Goal: Task Accomplishment & Management: Manage account settings

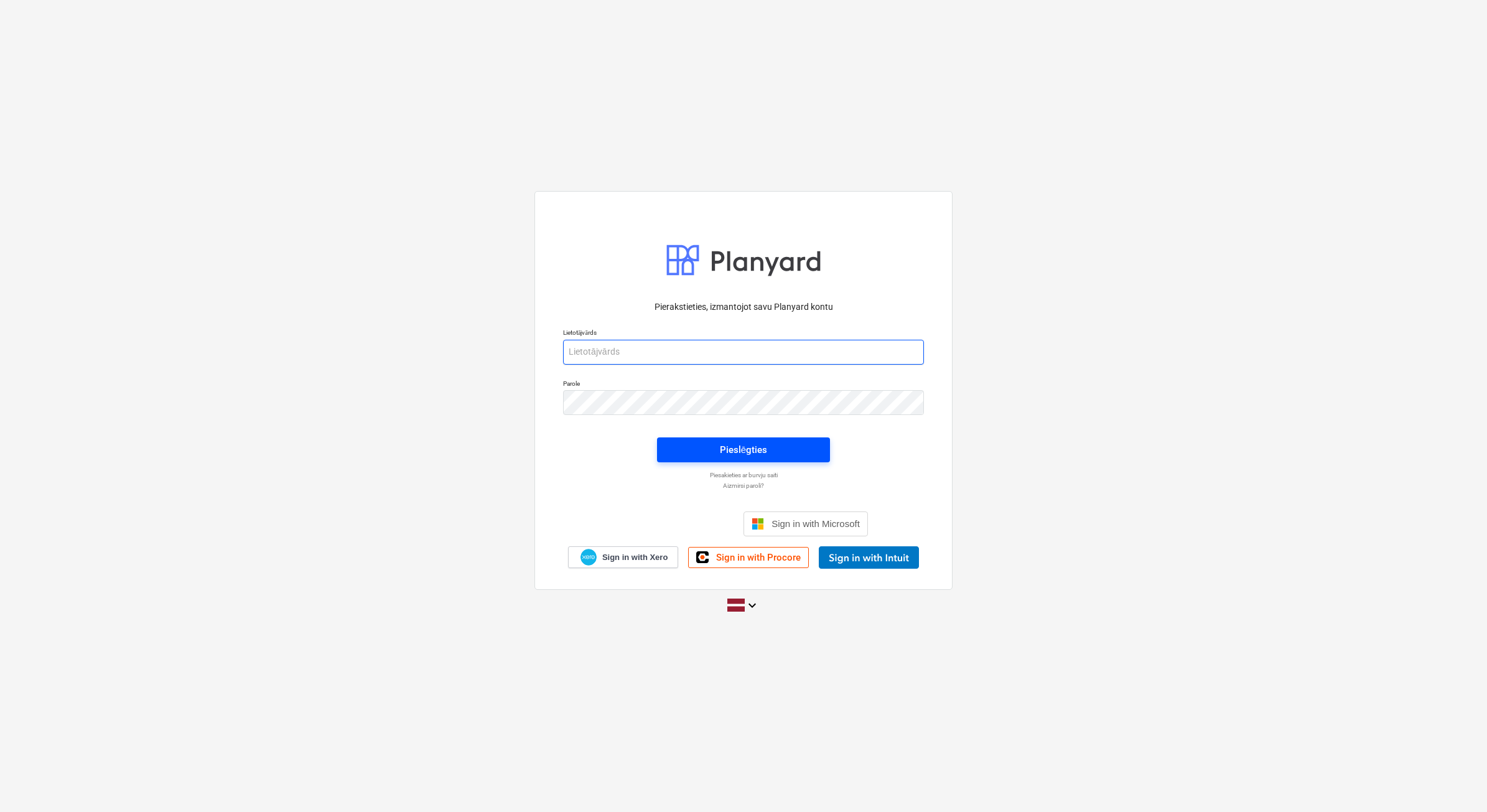
type input "[EMAIL_ADDRESS][DOMAIN_NAME]"
click at [714, 442] on span "Pieslēgties" at bounding box center [744, 449] width 143 height 16
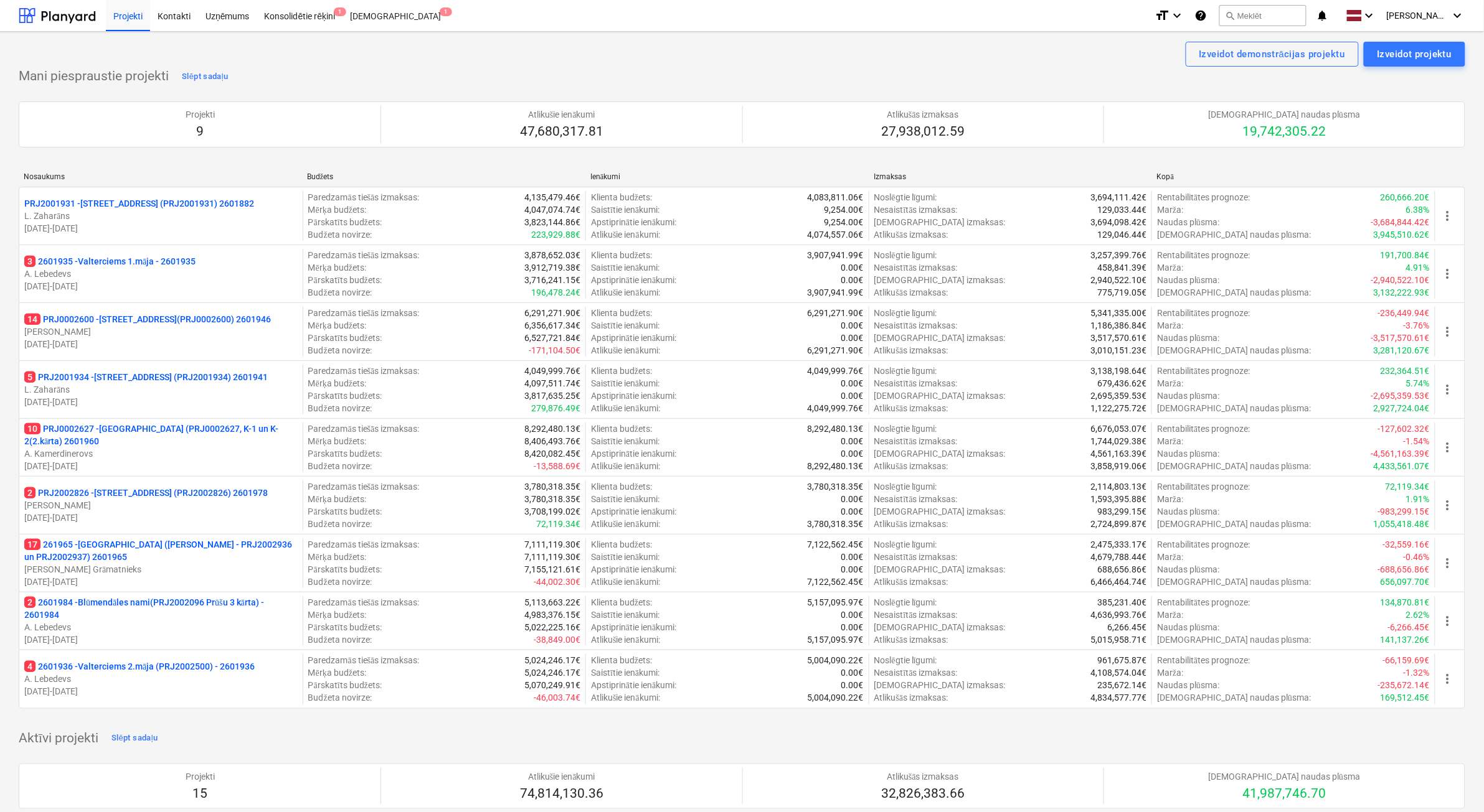
click at [167, 440] on p "10 PRJ0002627 - [GEOGRAPHIC_DATA] (PRJ0002627, K-1 un K-2(2.kārta) 2601960" at bounding box center [160, 435] width 273 height 25
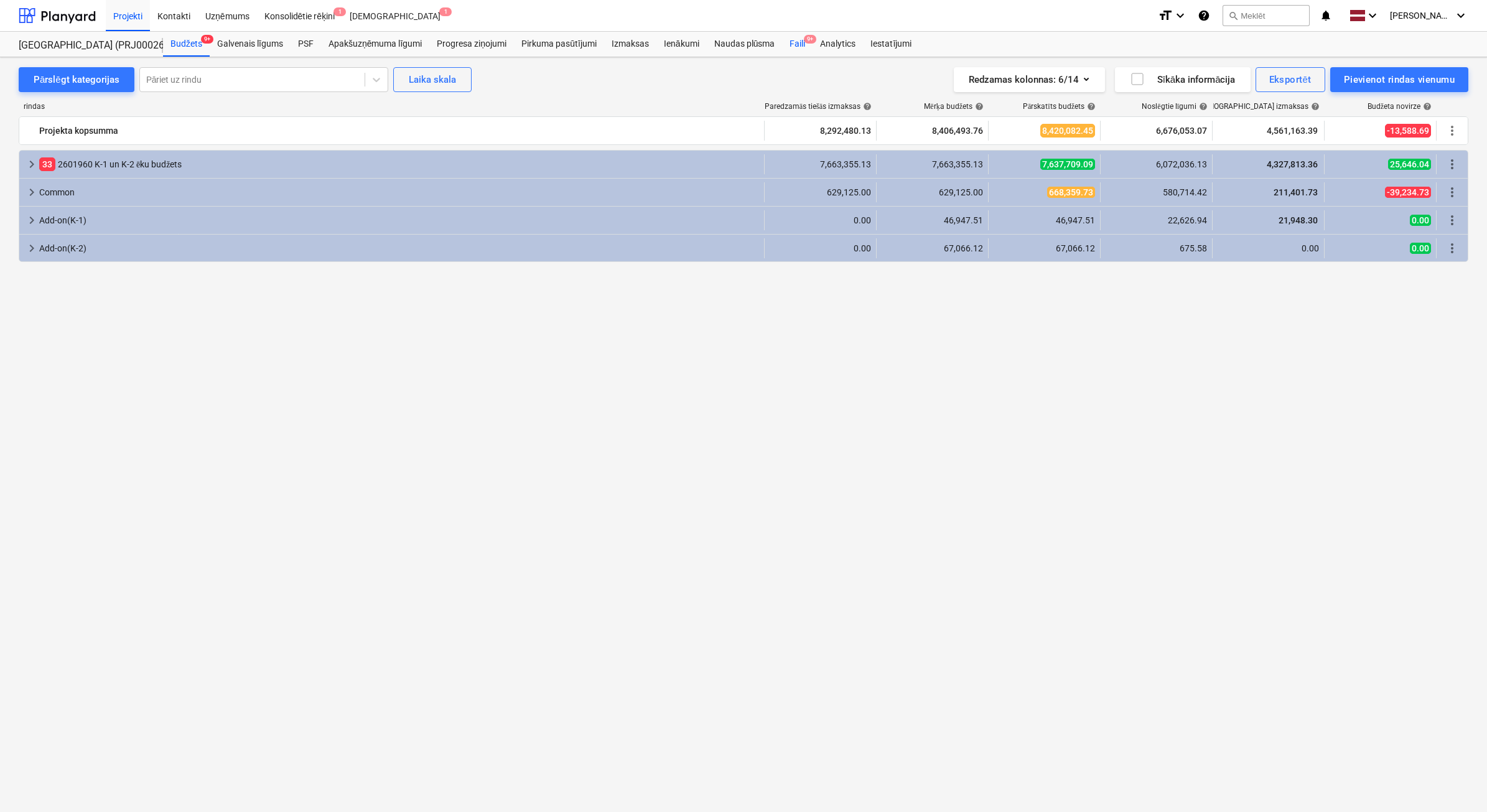
click at [802, 48] on div "Faili 9+" at bounding box center [798, 44] width 30 height 25
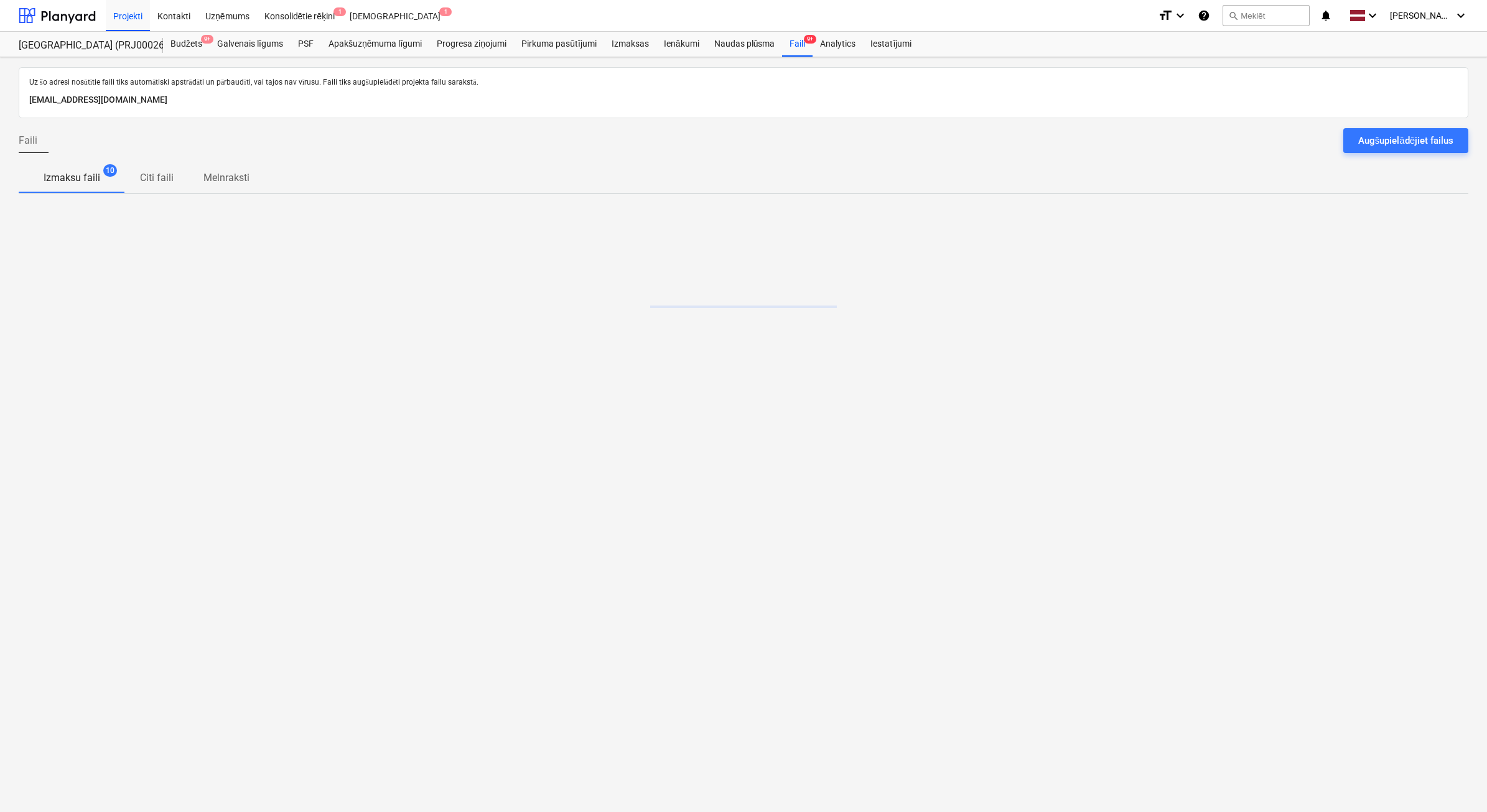
click at [1374, 141] on div "Augšupielādējiet failus" at bounding box center [1406, 140] width 95 height 16
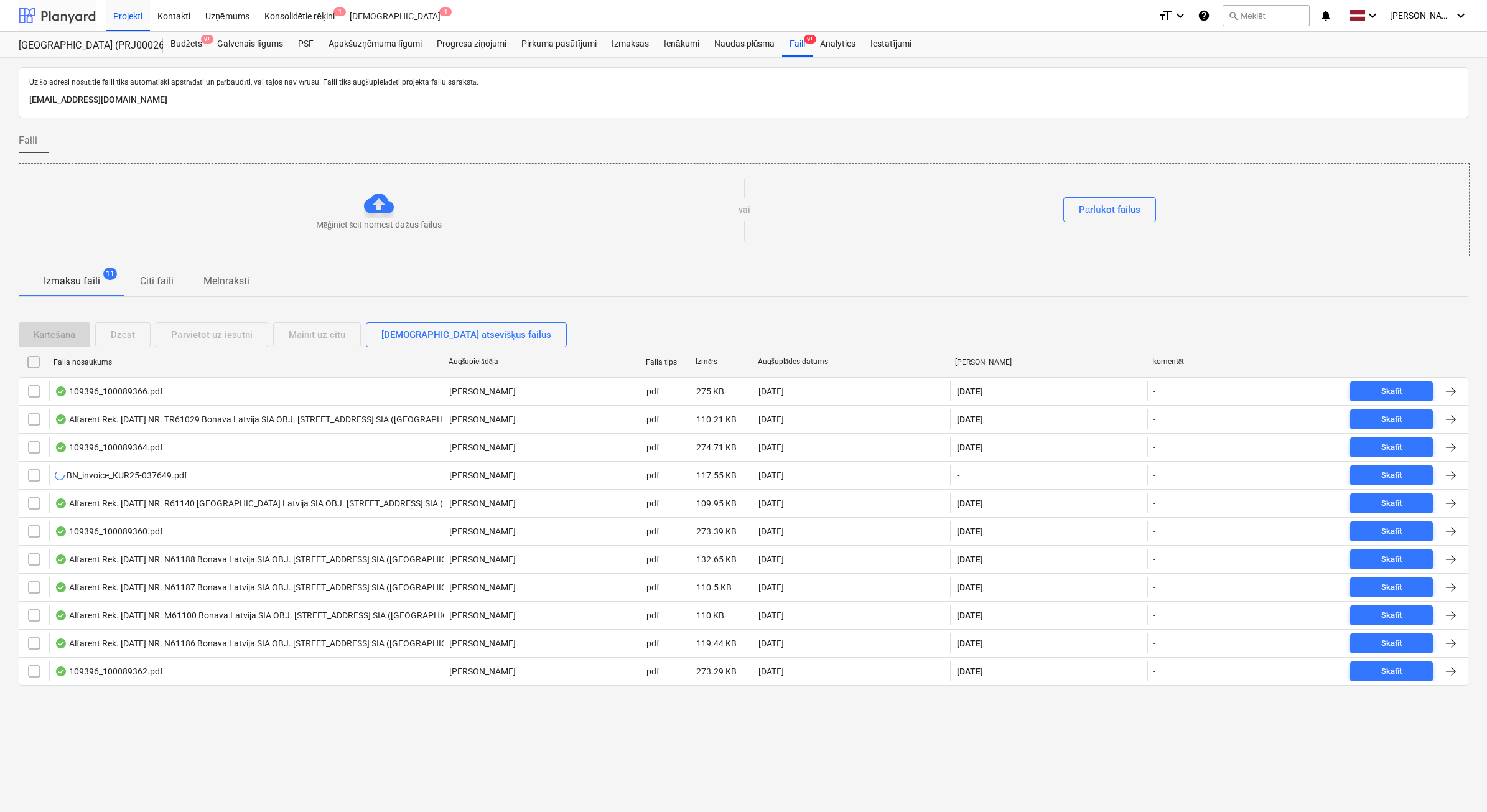
click at [64, 10] on div at bounding box center [57, 15] width 77 height 31
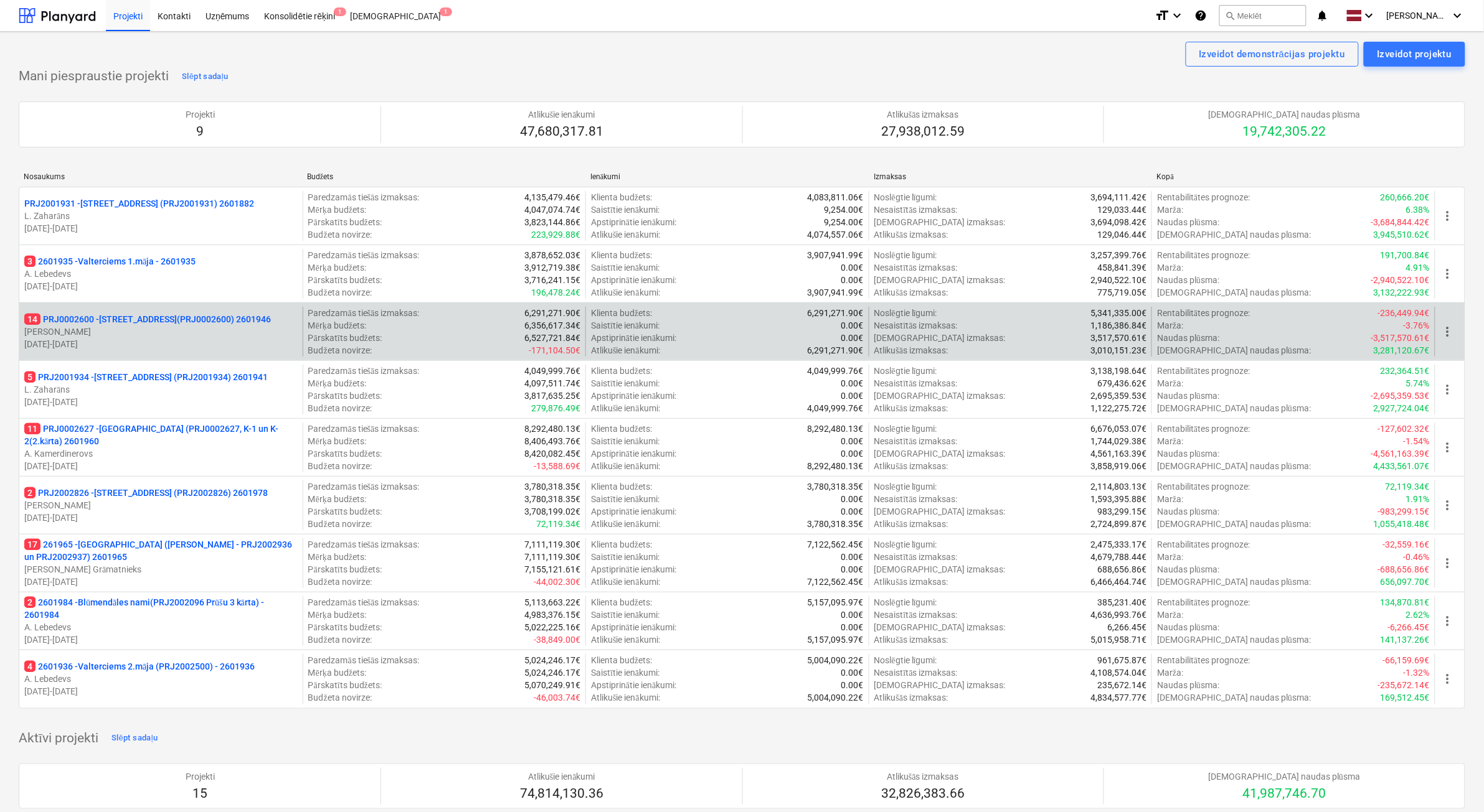
click at [217, 344] on p "[DATE] - [DATE]" at bounding box center [160, 344] width 273 height 12
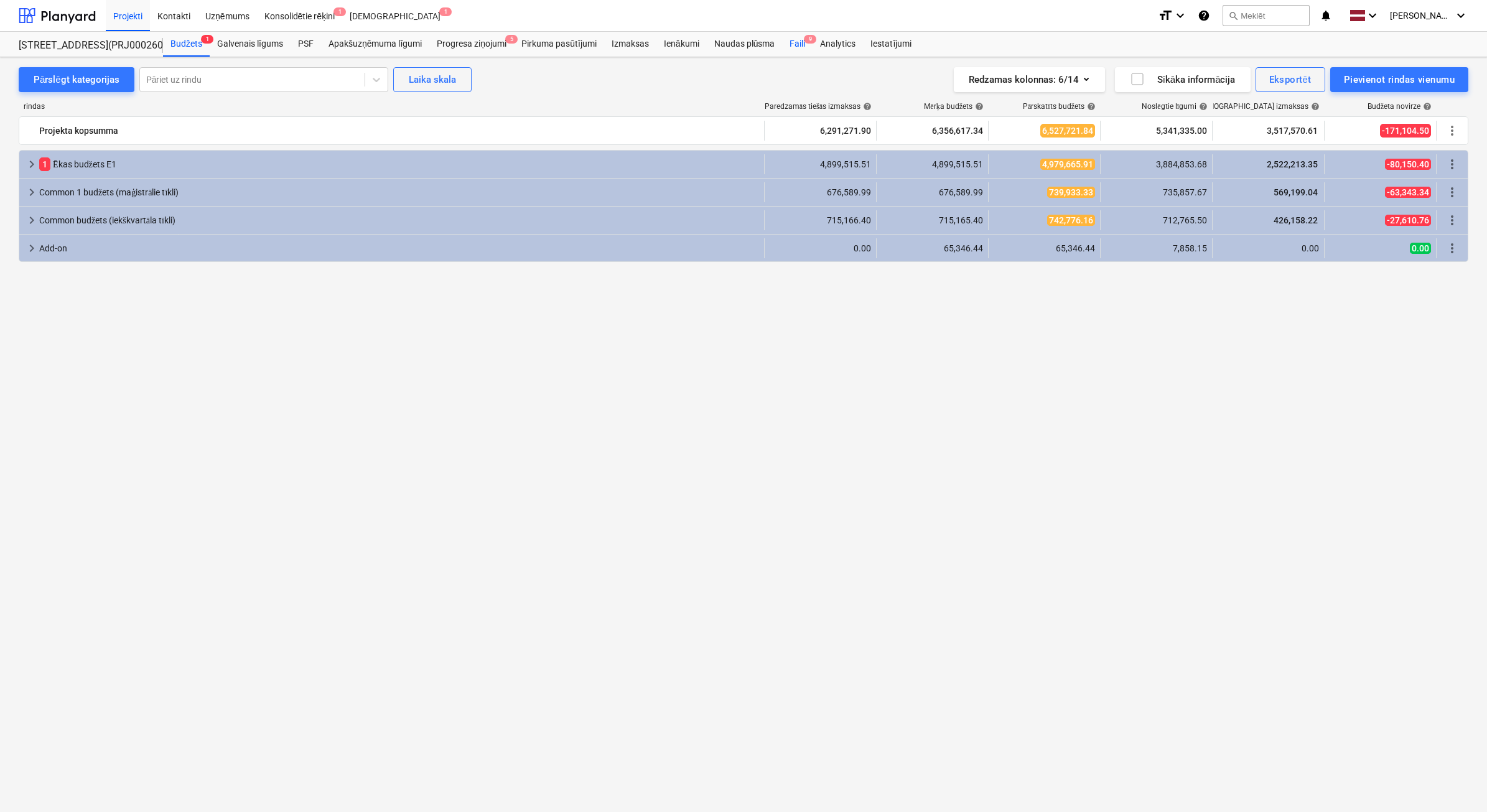
click at [800, 39] on div "Faili 9" at bounding box center [798, 44] width 30 height 25
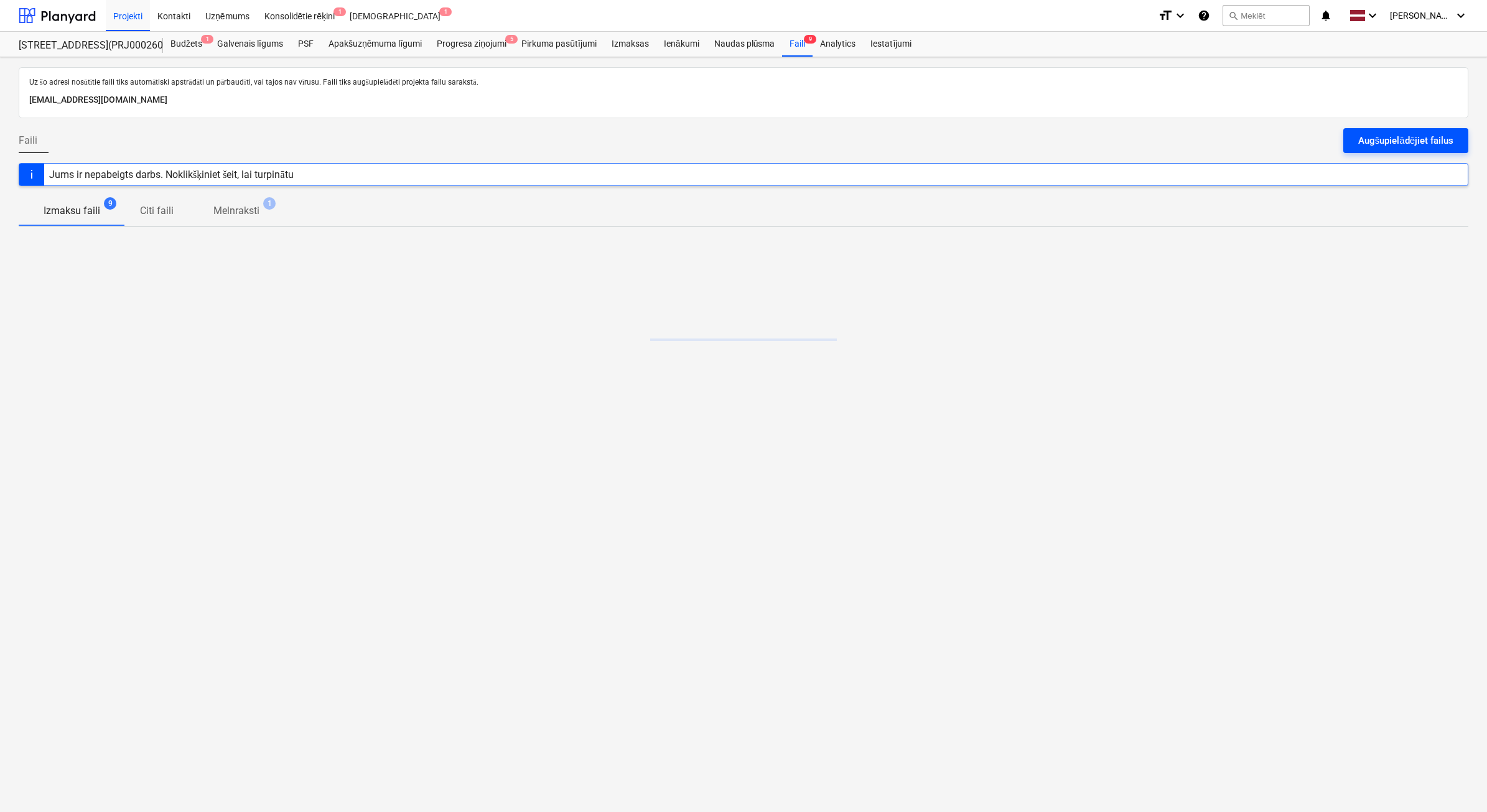
click at [1438, 141] on div "Augšupielādējiet failus" at bounding box center [1406, 140] width 95 height 16
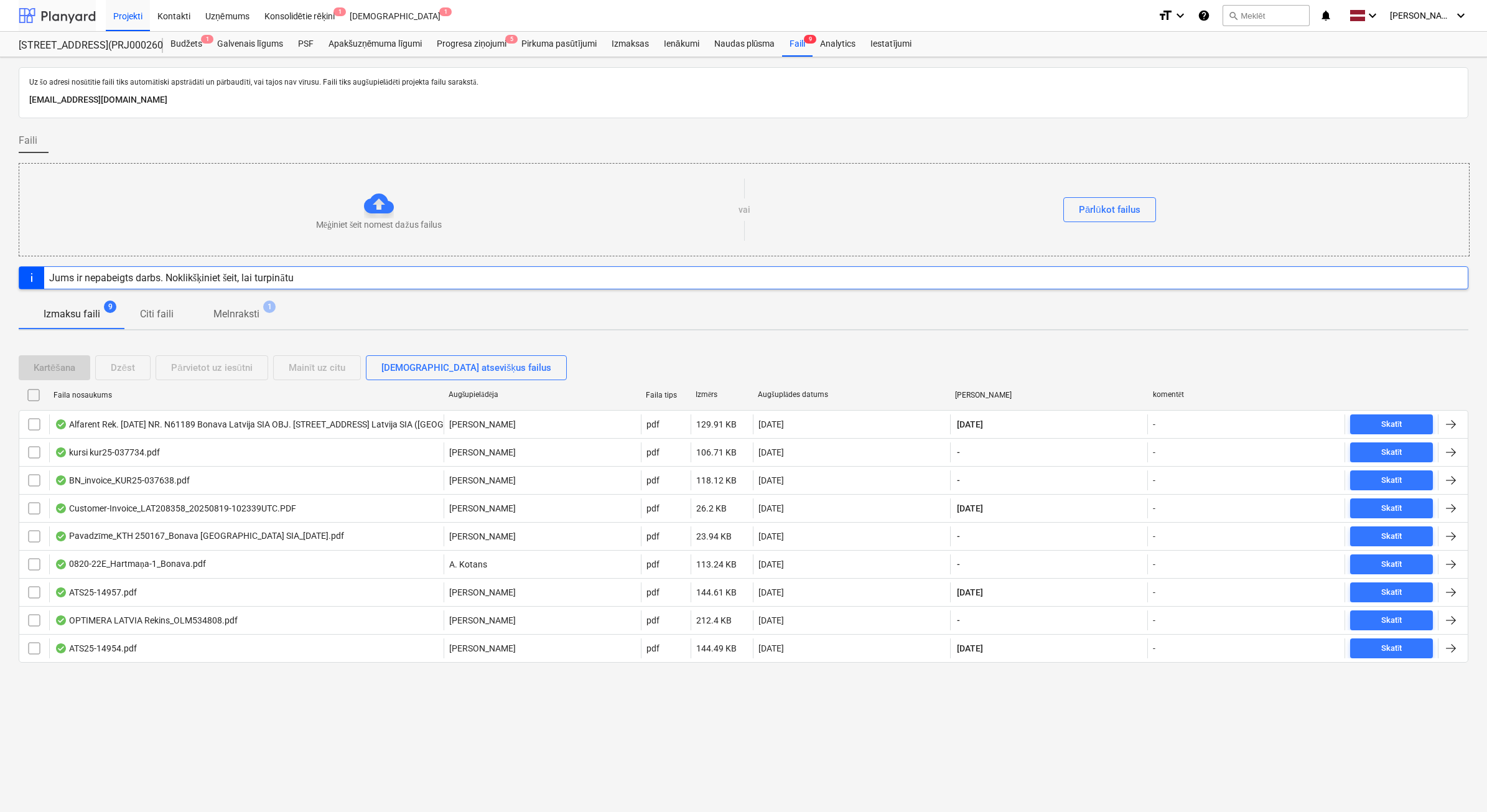
click at [44, 16] on div at bounding box center [57, 15] width 77 height 31
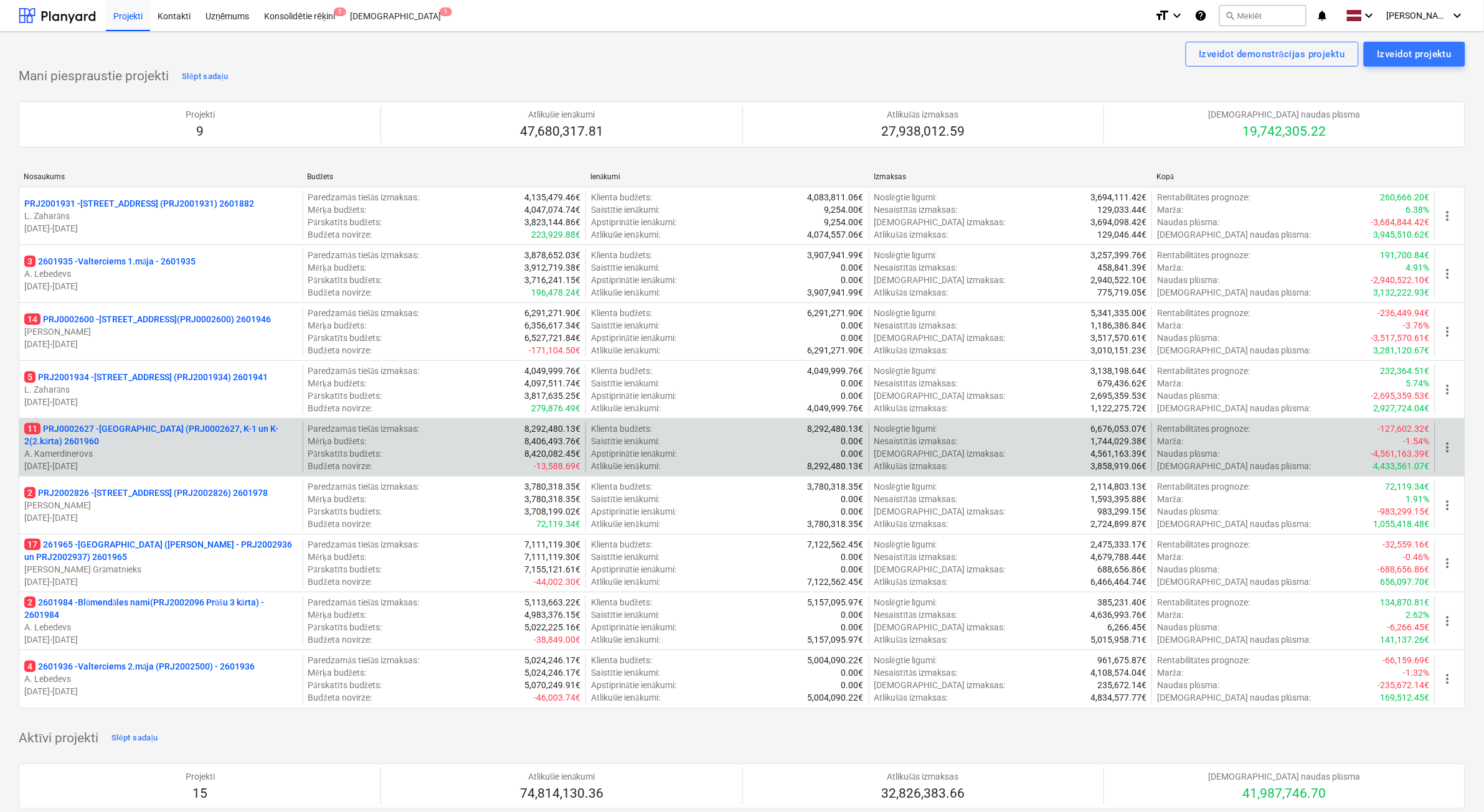
click at [230, 452] on p "A. Kamerdinerovs" at bounding box center [160, 453] width 273 height 12
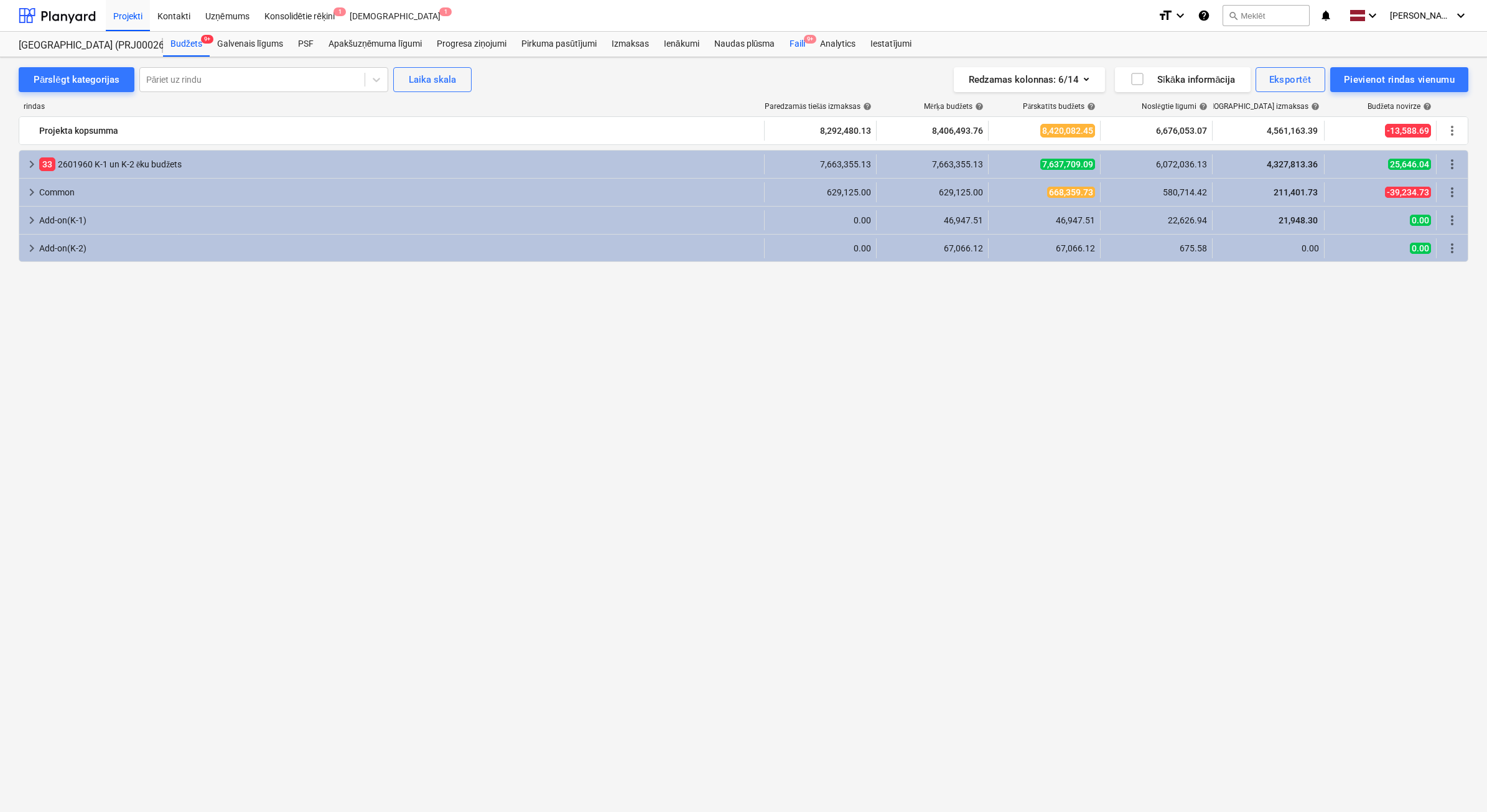
click at [800, 45] on div "Faili 9+" at bounding box center [798, 44] width 30 height 25
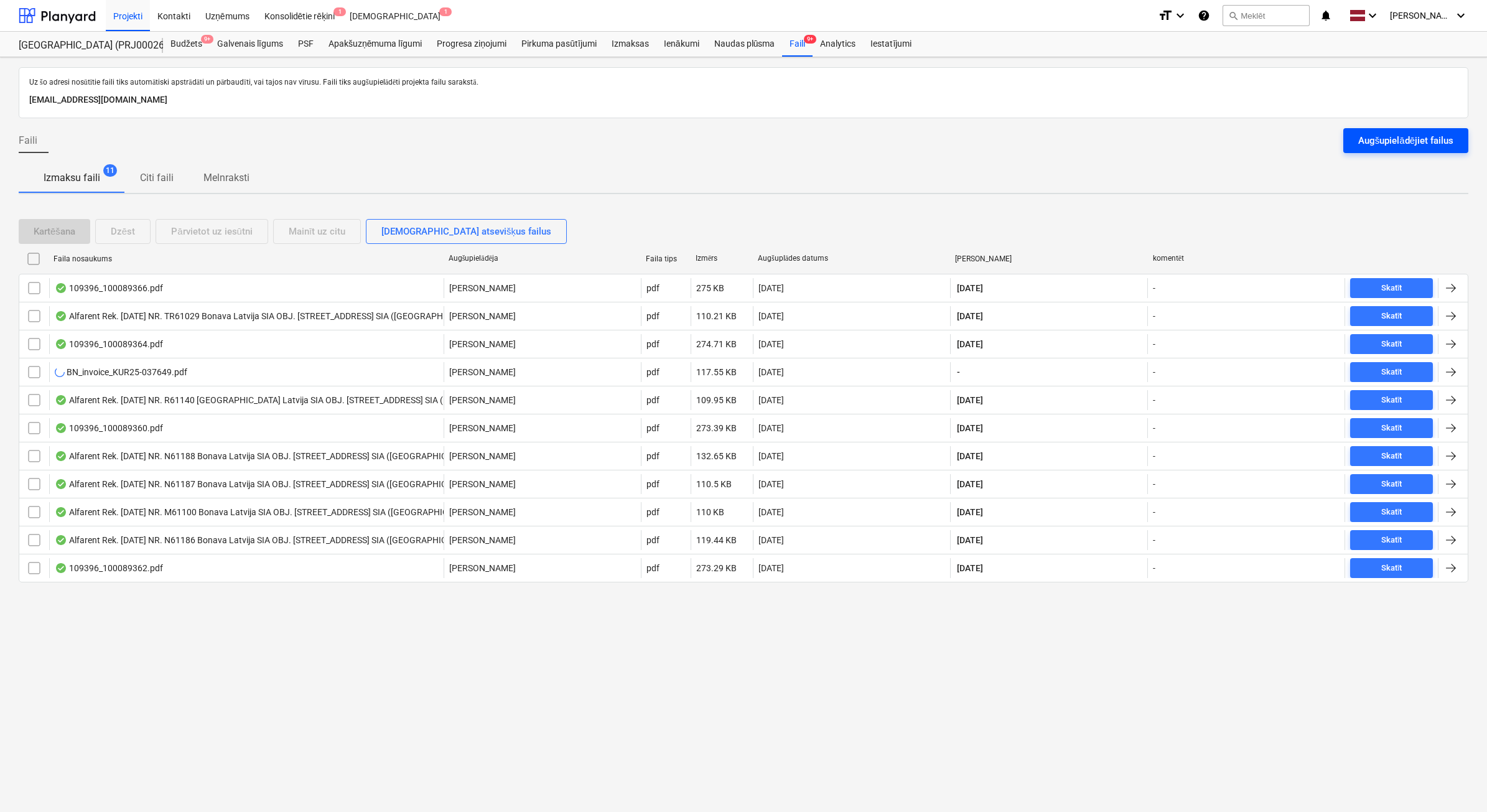
click at [1424, 134] on div "Augšupielādējiet failus" at bounding box center [1406, 140] width 95 height 16
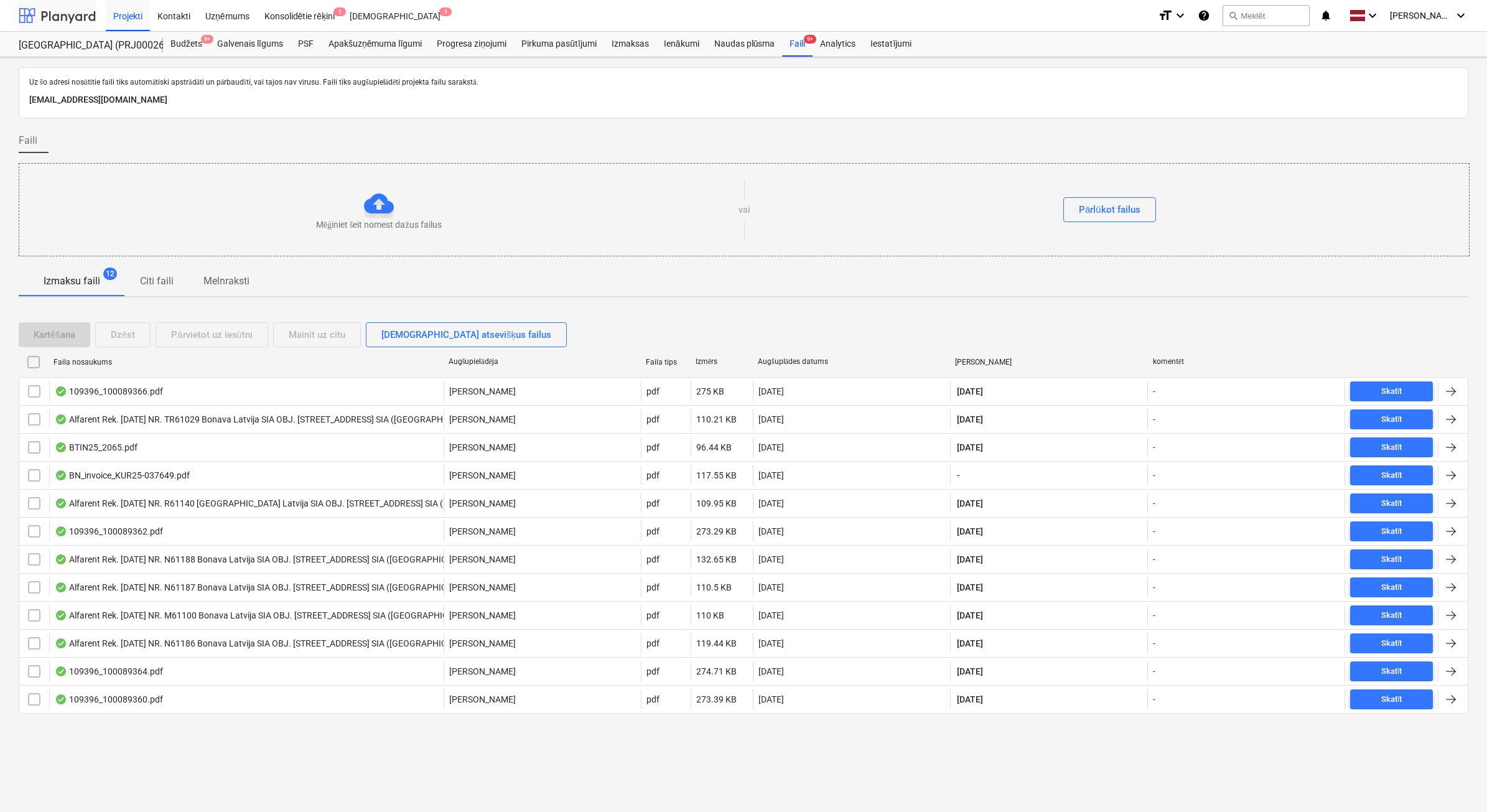
click at [69, 17] on div at bounding box center [57, 15] width 77 height 31
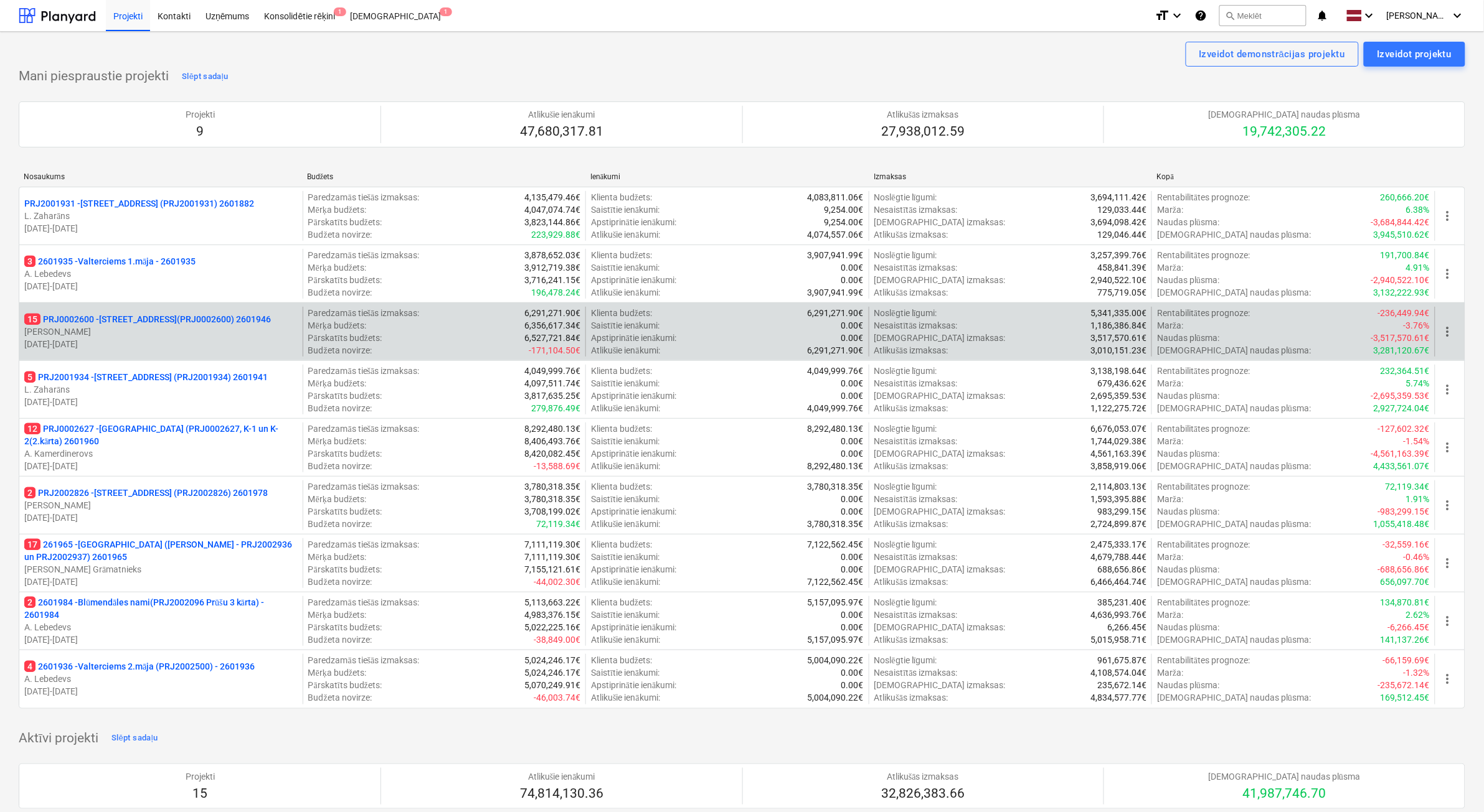
click at [141, 349] on p "[DATE] - [DATE]" at bounding box center [160, 344] width 273 height 12
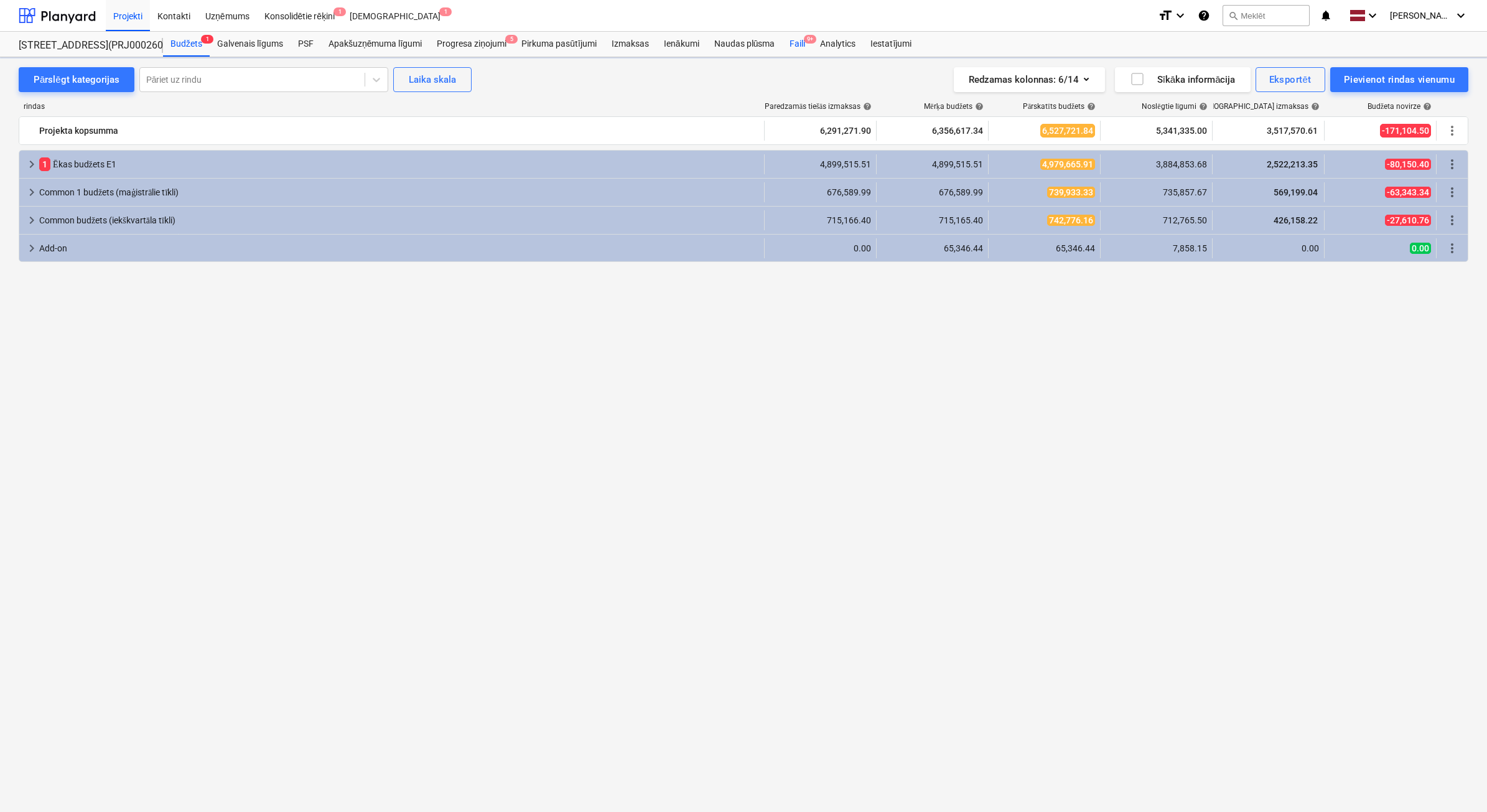
click at [795, 46] on div "Faili 9+" at bounding box center [798, 44] width 30 height 25
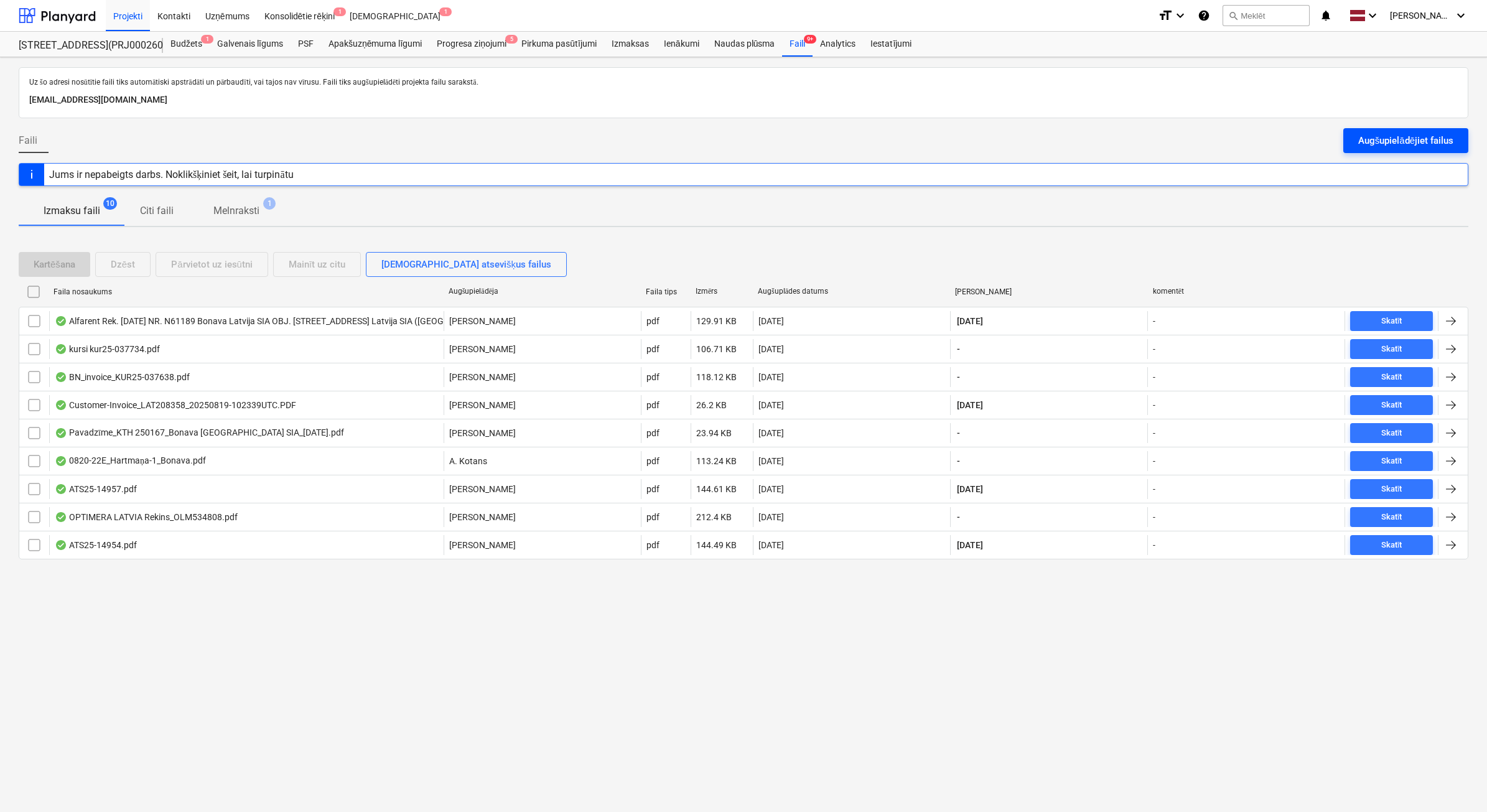
click at [1410, 145] on div "Augšupielādējiet failus" at bounding box center [1406, 140] width 95 height 16
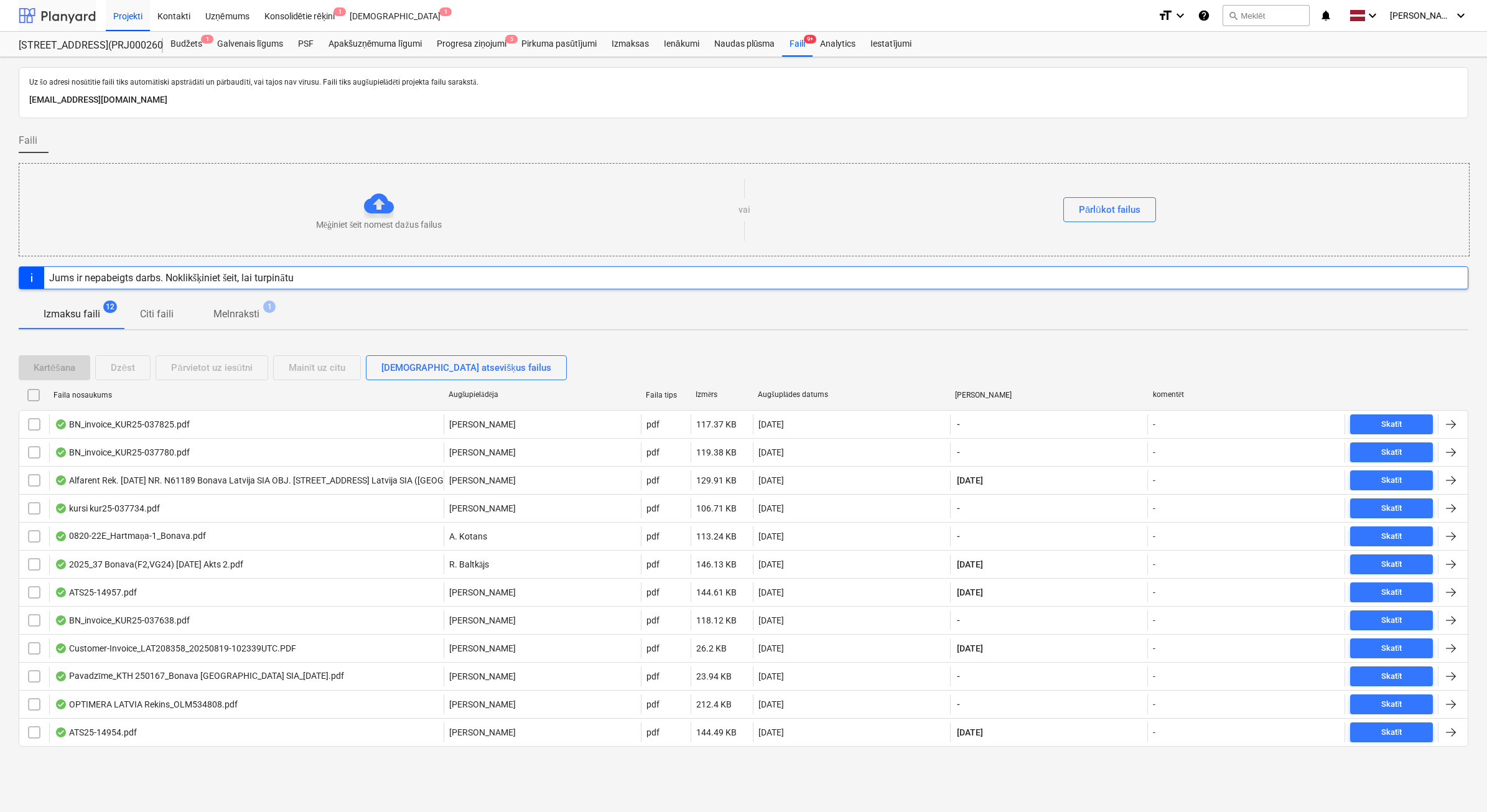
click at [71, 16] on div at bounding box center [57, 15] width 77 height 31
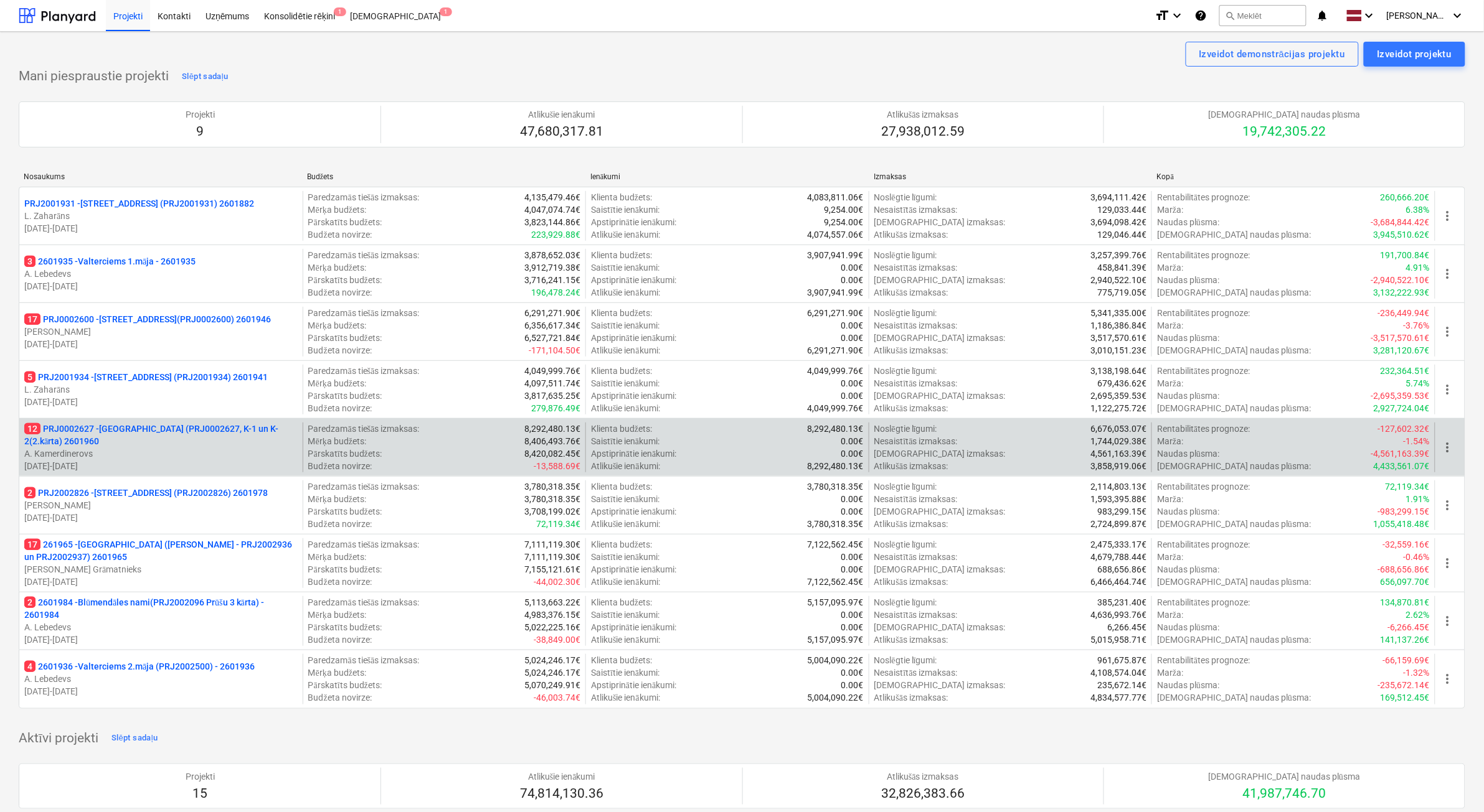
click at [249, 450] on p "A. Kamerdinerovs" at bounding box center [160, 453] width 273 height 12
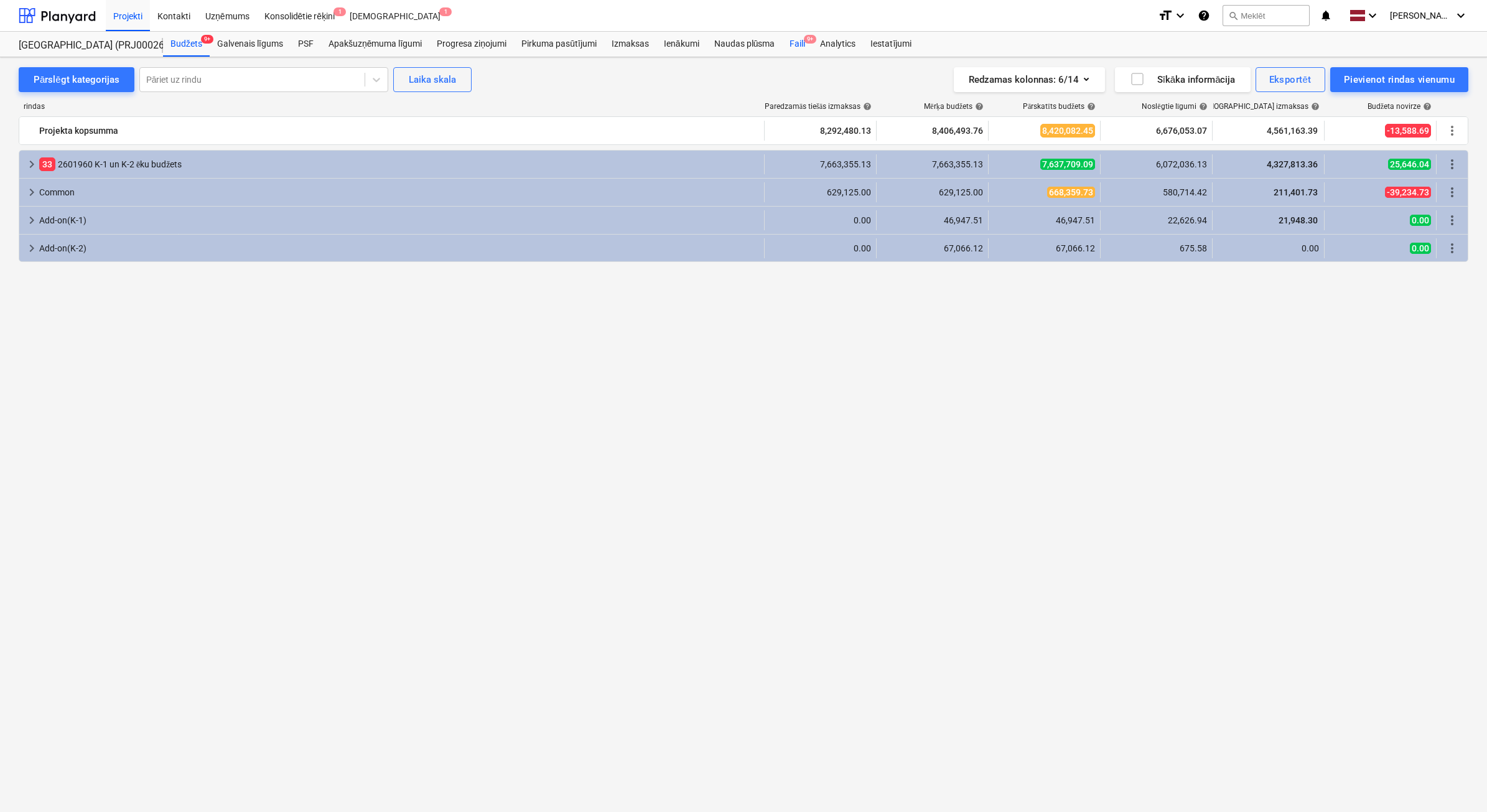
click at [785, 51] on div "Faili 9+" at bounding box center [798, 44] width 30 height 25
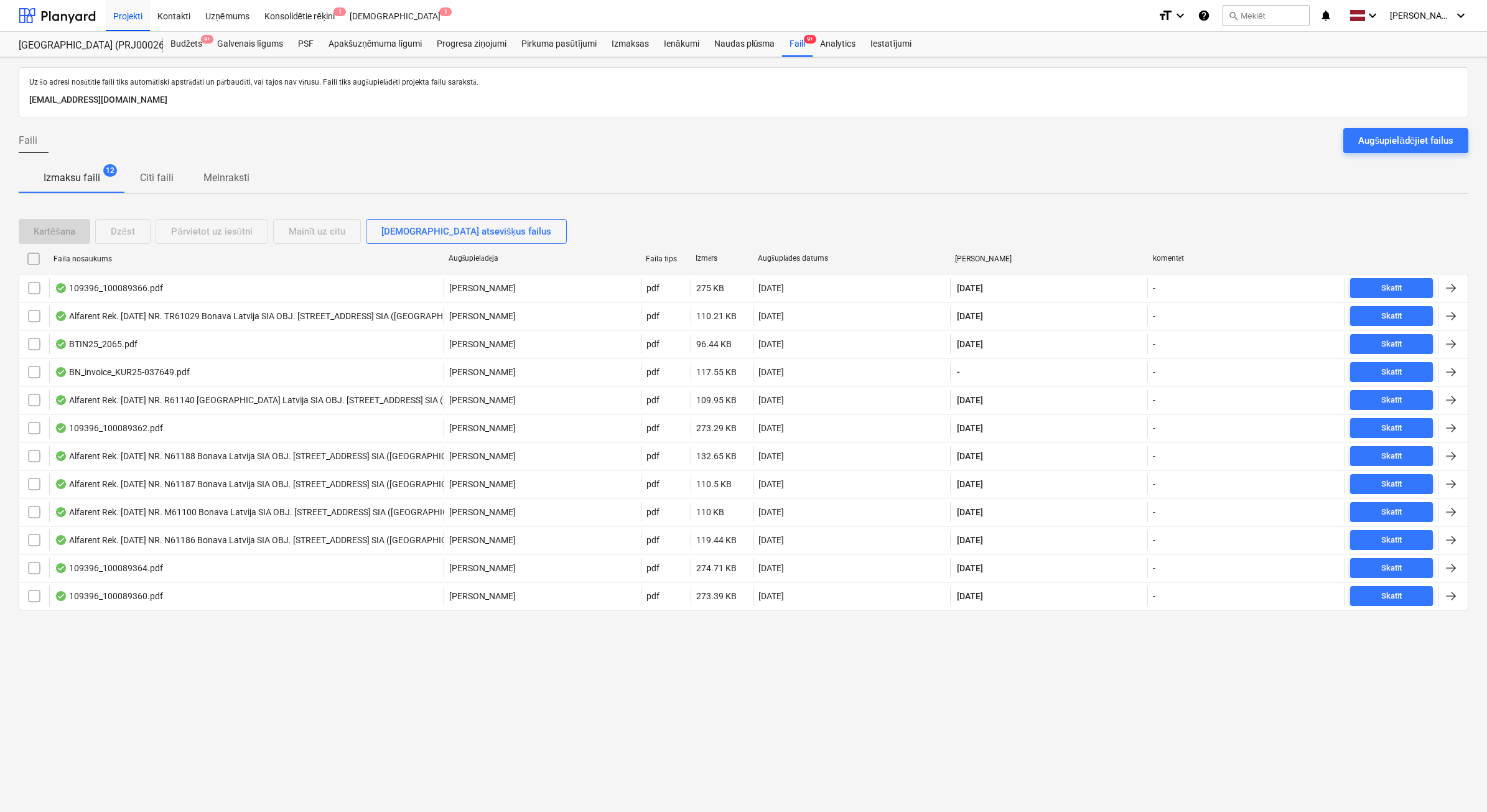
click at [1376, 129] on button "Augšupielādējiet failus" at bounding box center [1405, 141] width 125 height 25
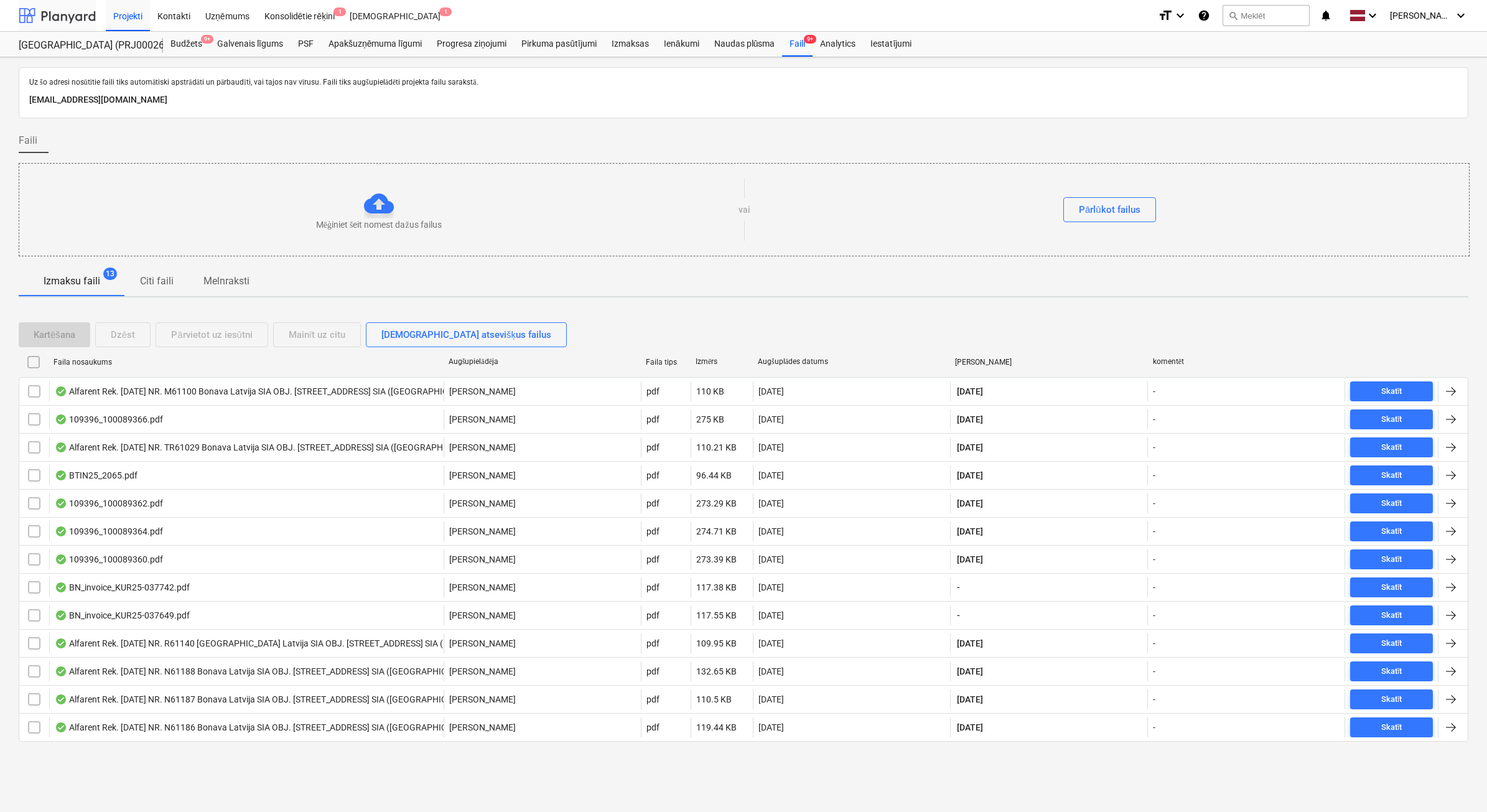
click at [60, 13] on div at bounding box center [57, 15] width 77 height 31
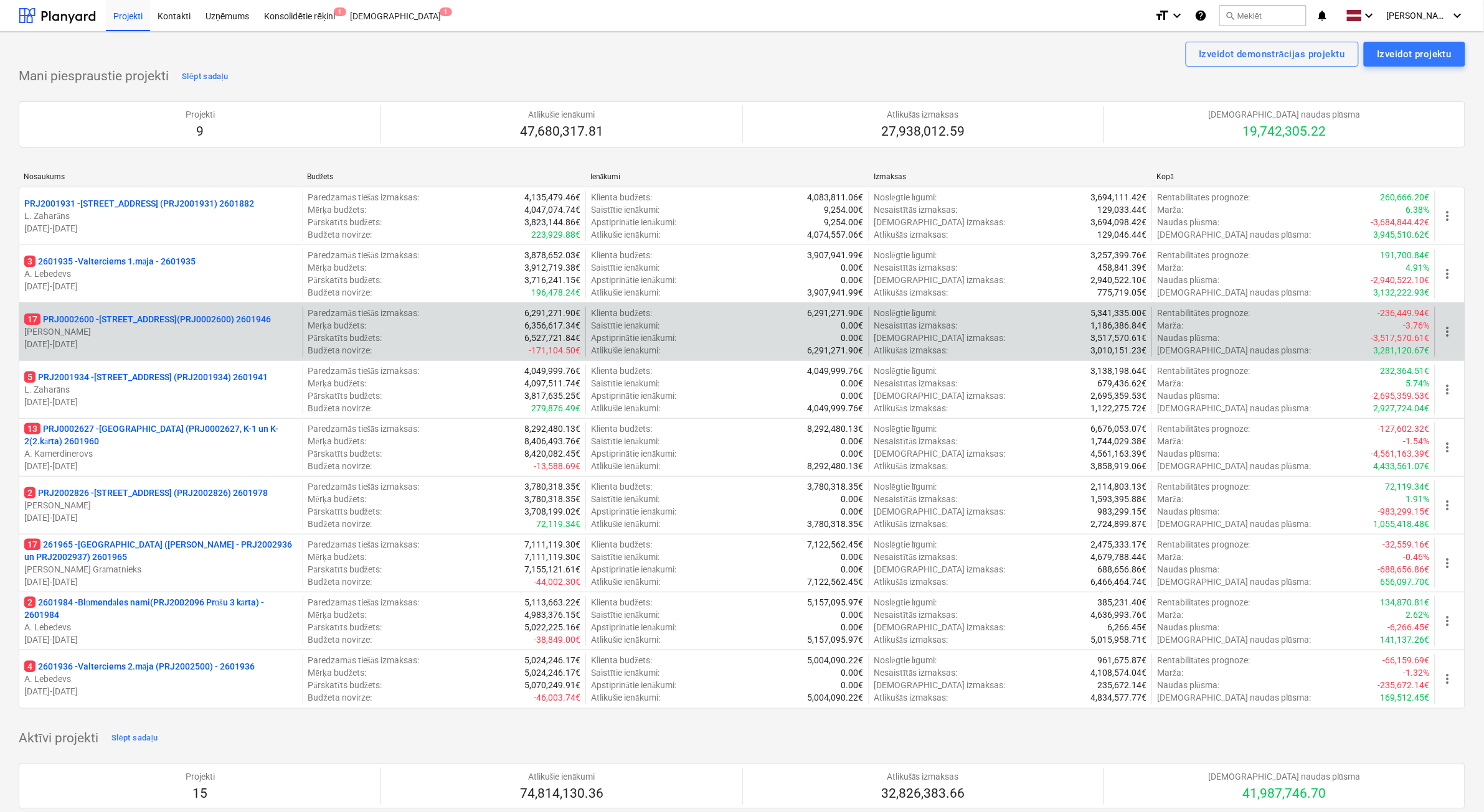
click at [206, 343] on p "[DATE] - [DATE]" at bounding box center [160, 344] width 273 height 12
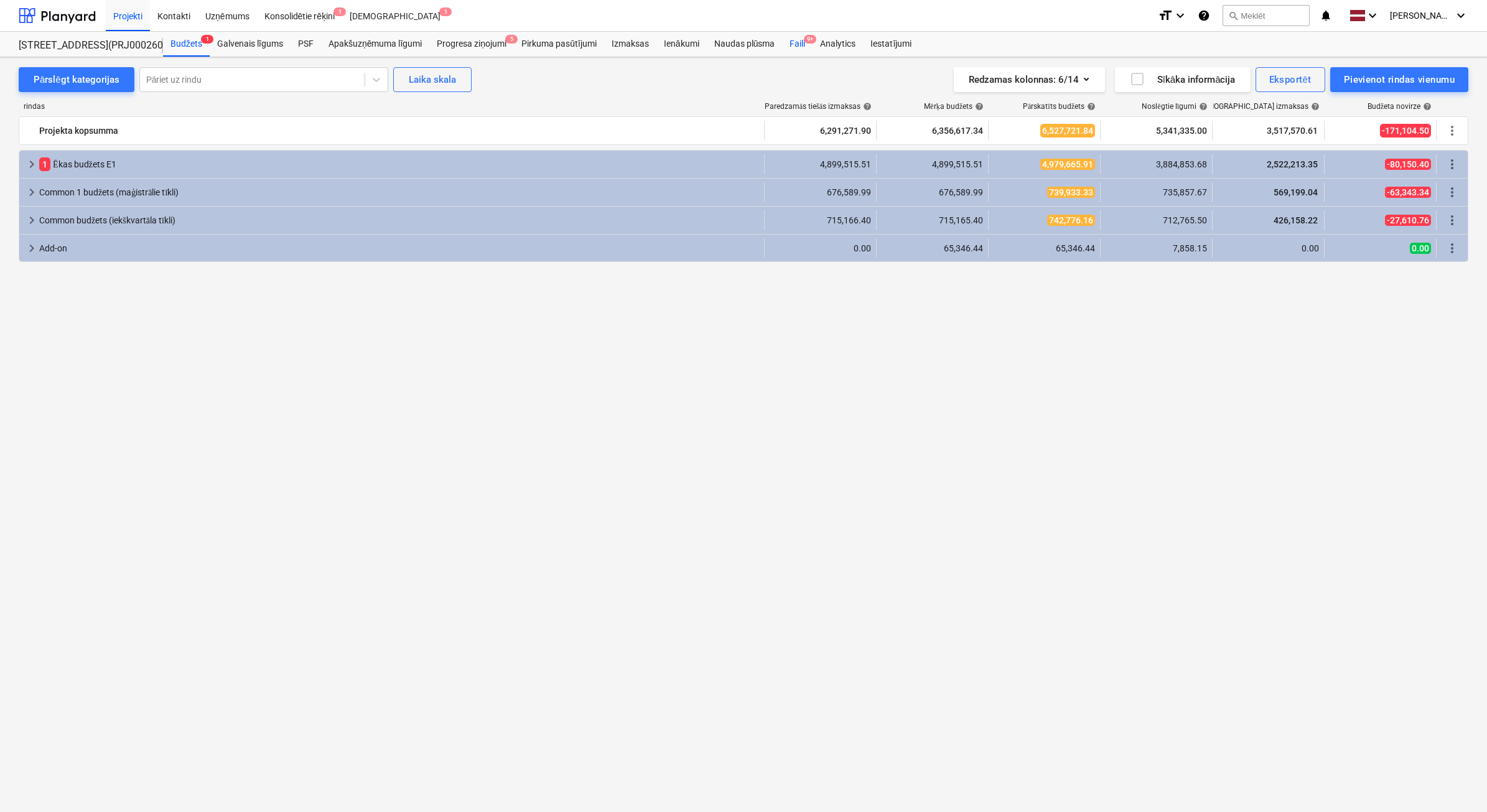
click at [807, 42] on span "9+" at bounding box center [810, 39] width 12 height 9
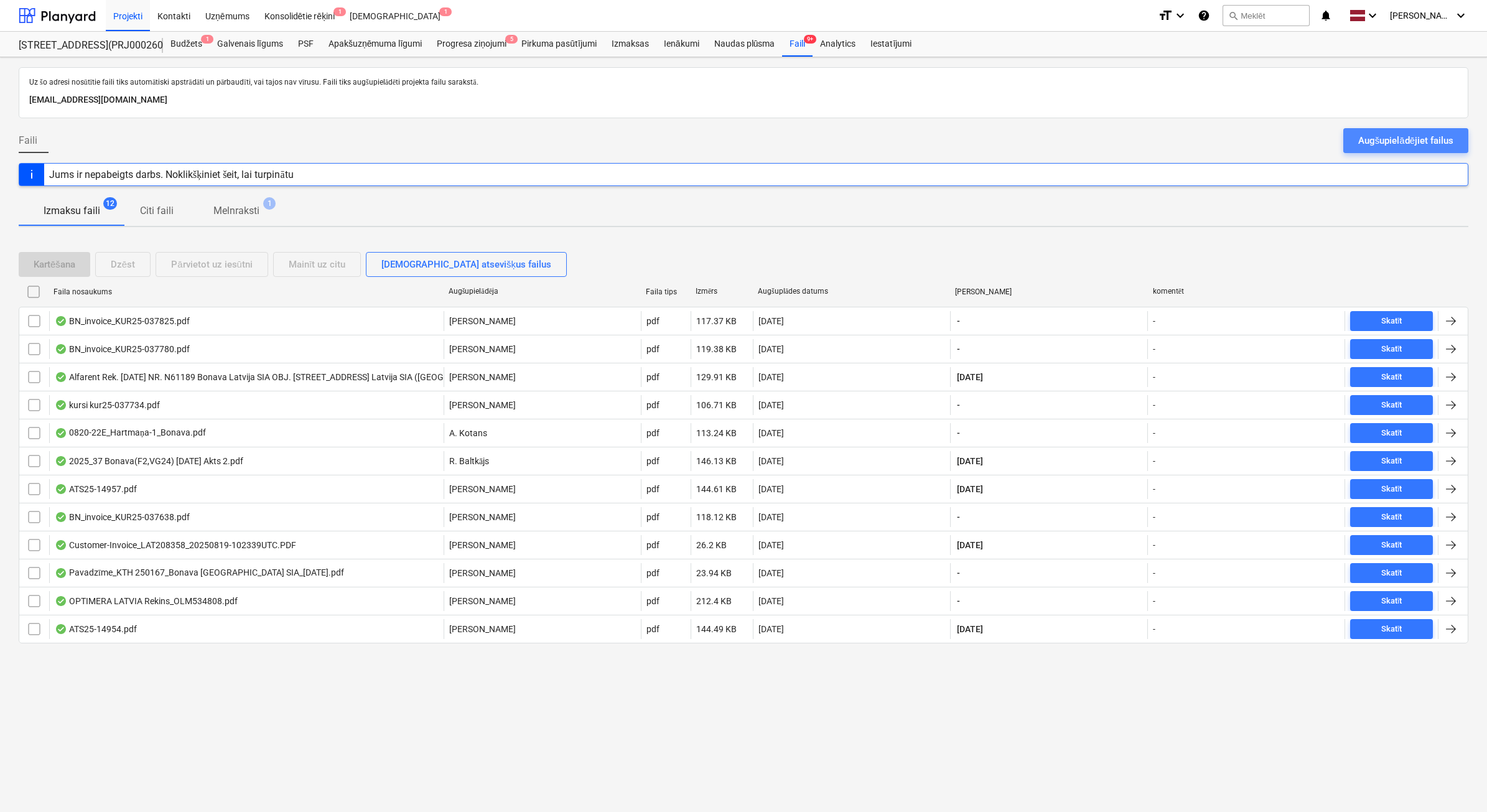
click at [1385, 136] on div "Augšupielādējiet failus" at bounding box center [1406, 140] width 95 height 16
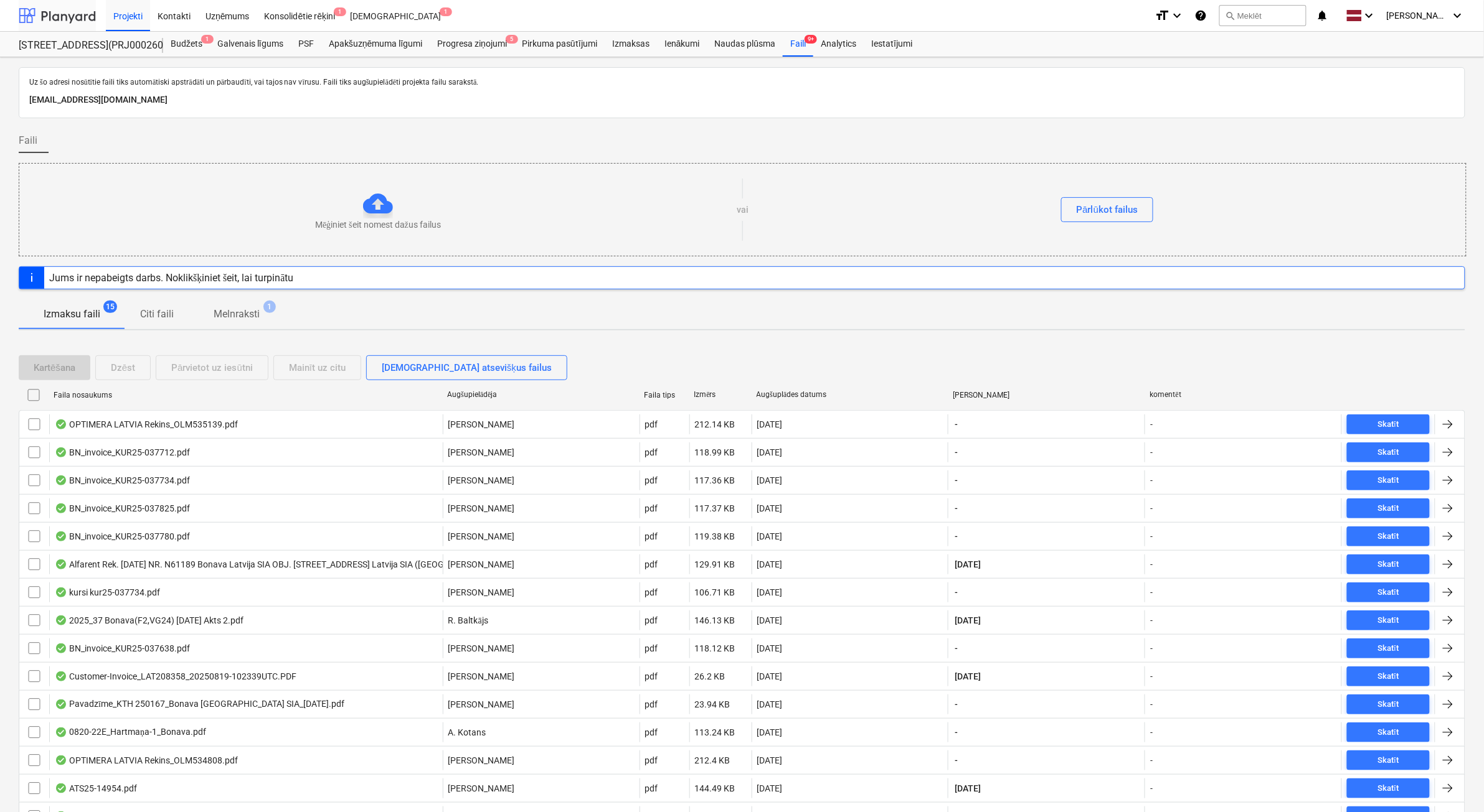
click at [44, 21] on div at bounding box center [57, 15] width 77 height 31
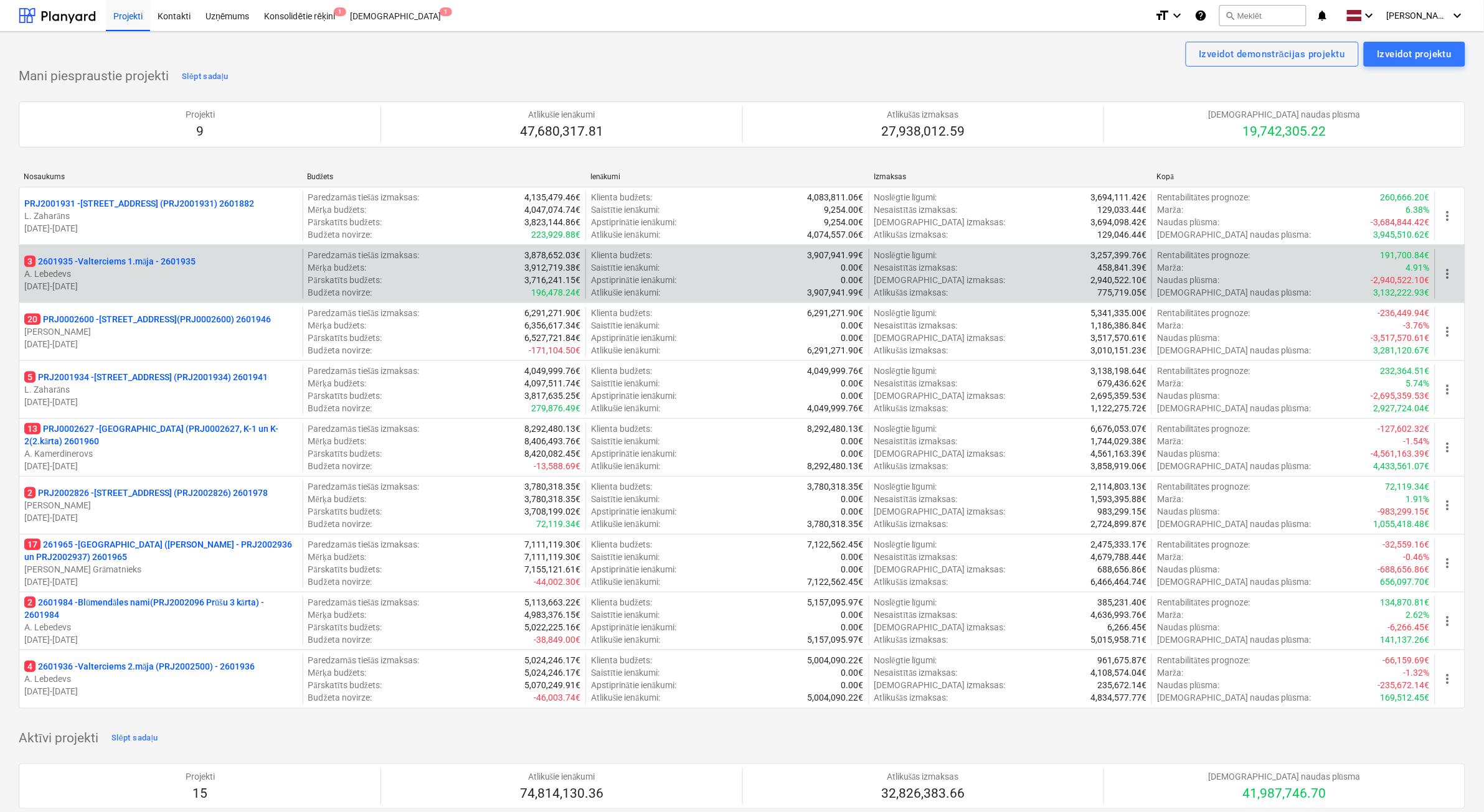
click at [132, 274] on p "A. Lebedevs" at bounding box center [160, 273] width 273 height 12
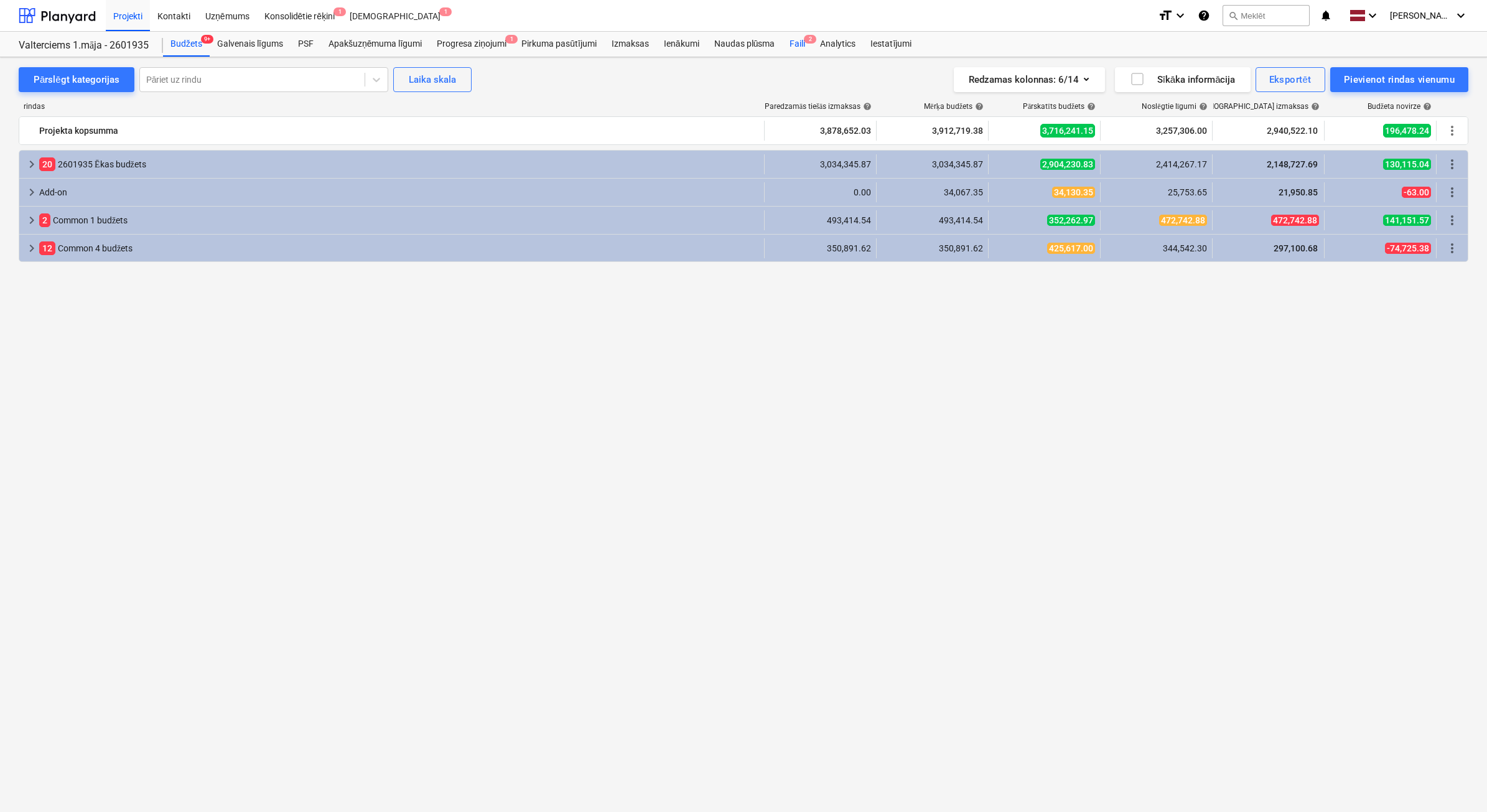
click at [804, 44] on div "Faili 2" at bounding box center [798, 44] width 30 height 25
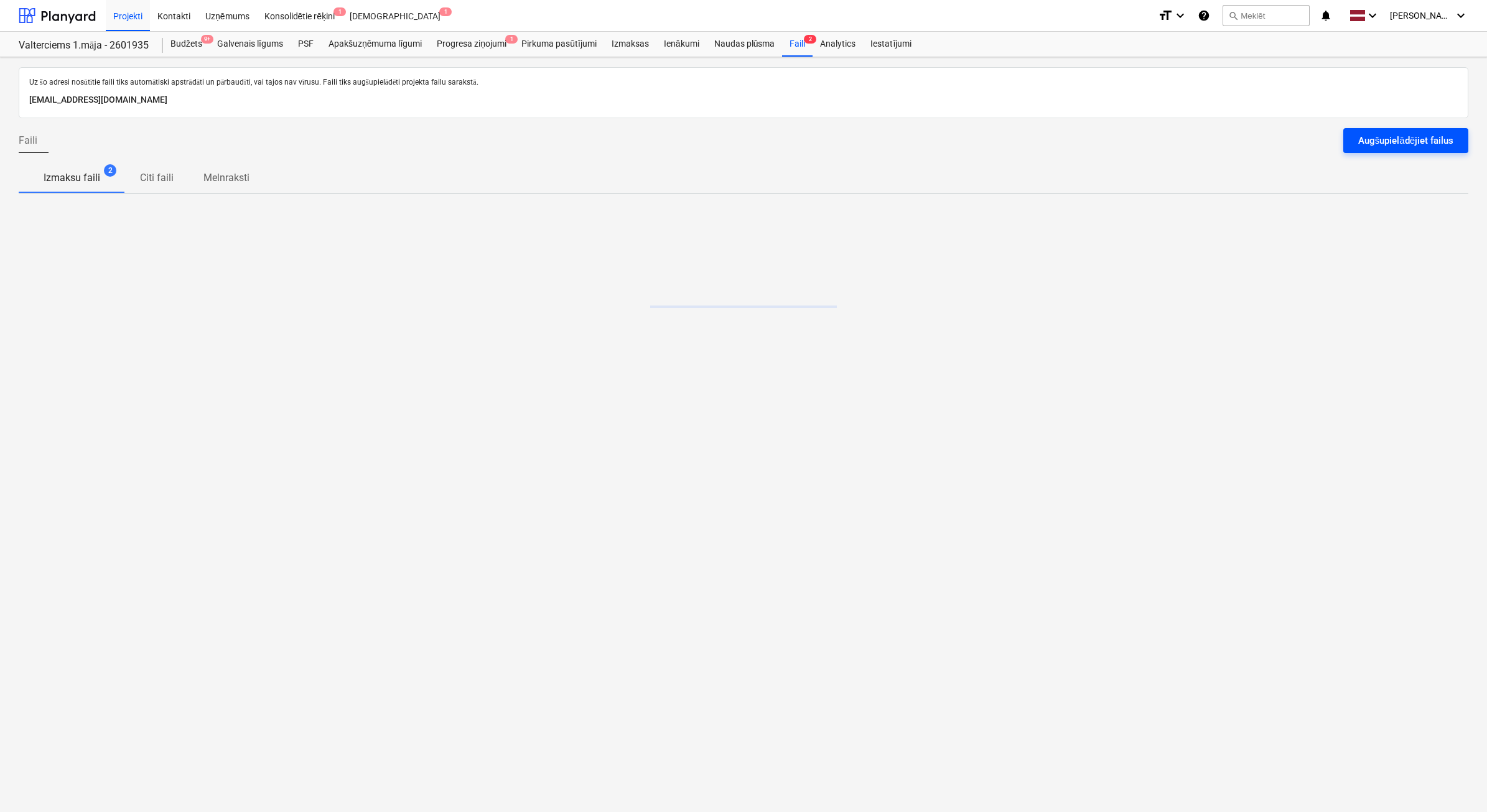
click at [1433, 148] on div "Augšupielādējiet failus" at bounding box center [1406, 140] width 95 height 16
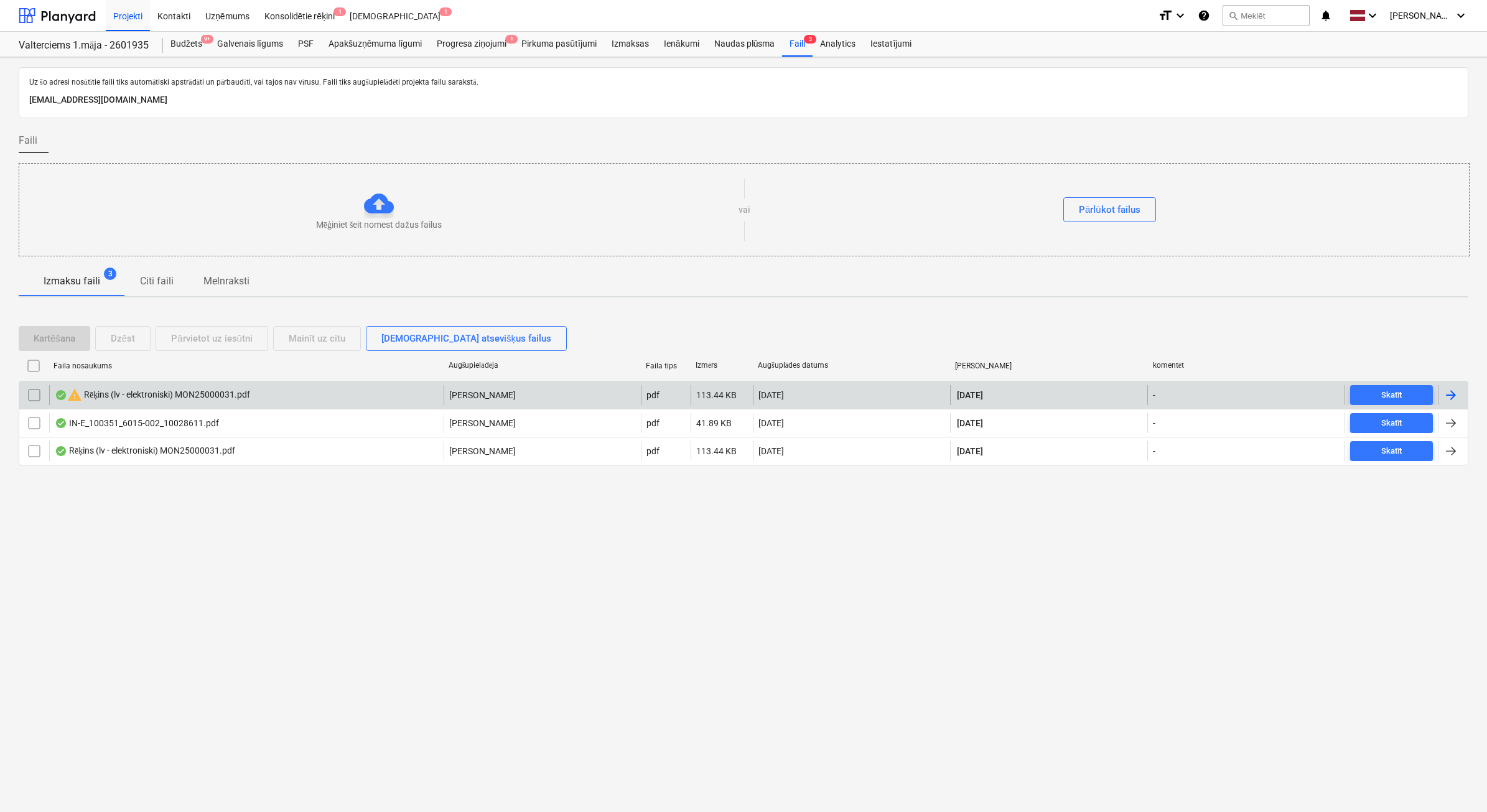
click at [29, 394] on input "checkbox" at bounding box center [33, 395] width 20 height 20
click at [125, 339] on div "Dzēst" at bounding box center [122, 338] width 24 height 16
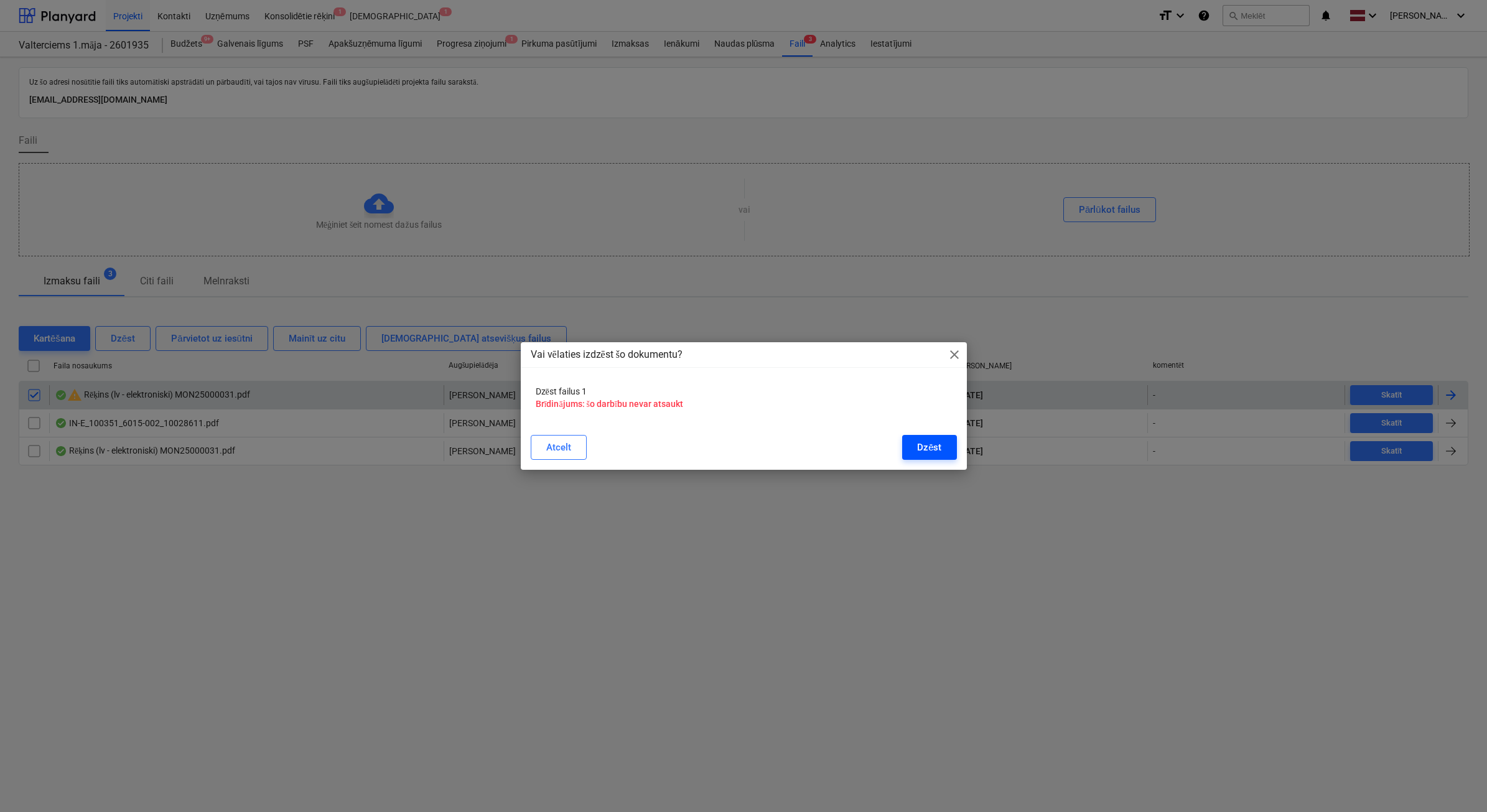
click at [905, 442] on button "Dzēst" at bounding box center [929, 447] width 54 height 25
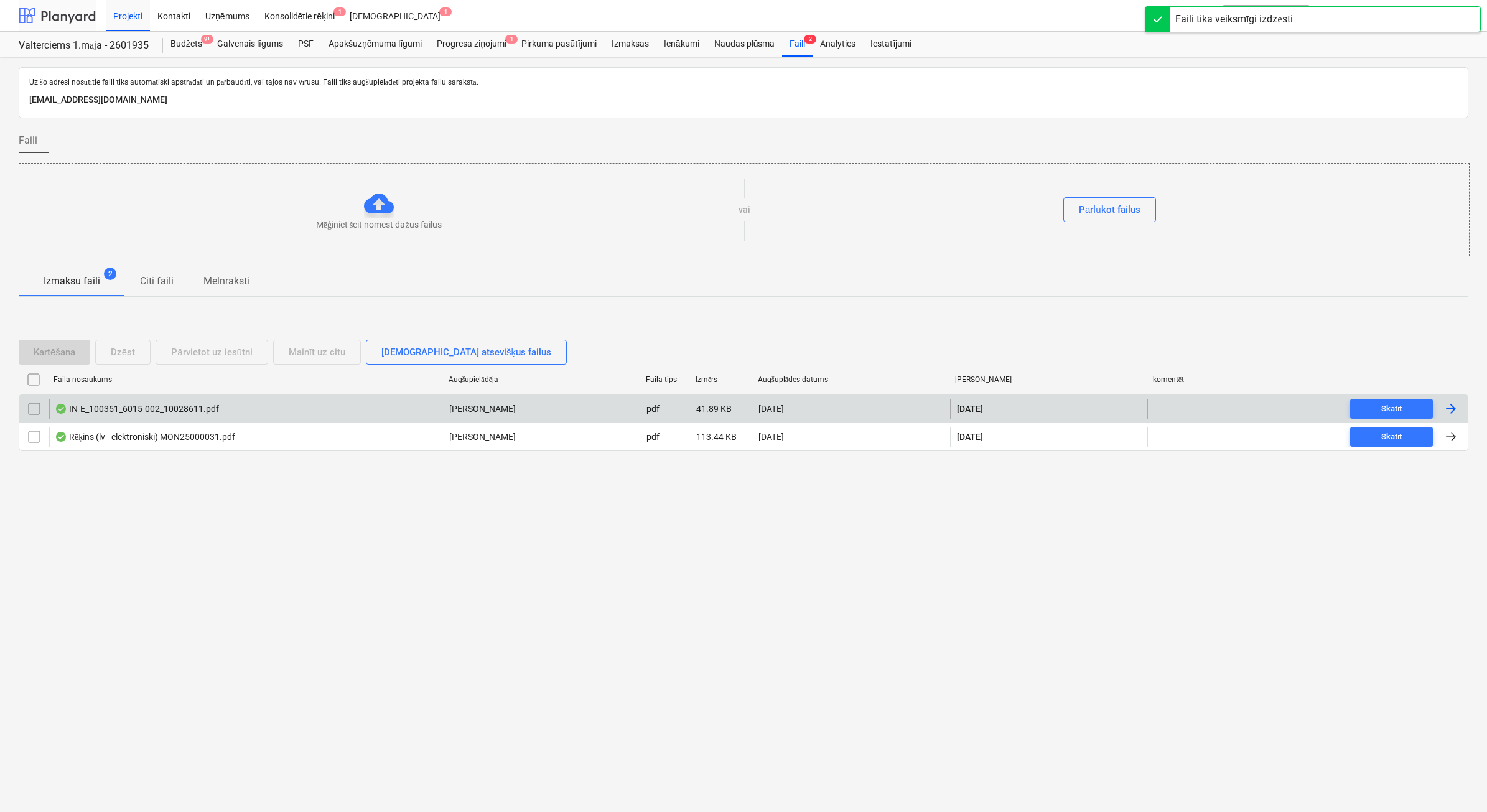
click at [53, 10] on div at bounding box center [57, 15] width 77 height 31
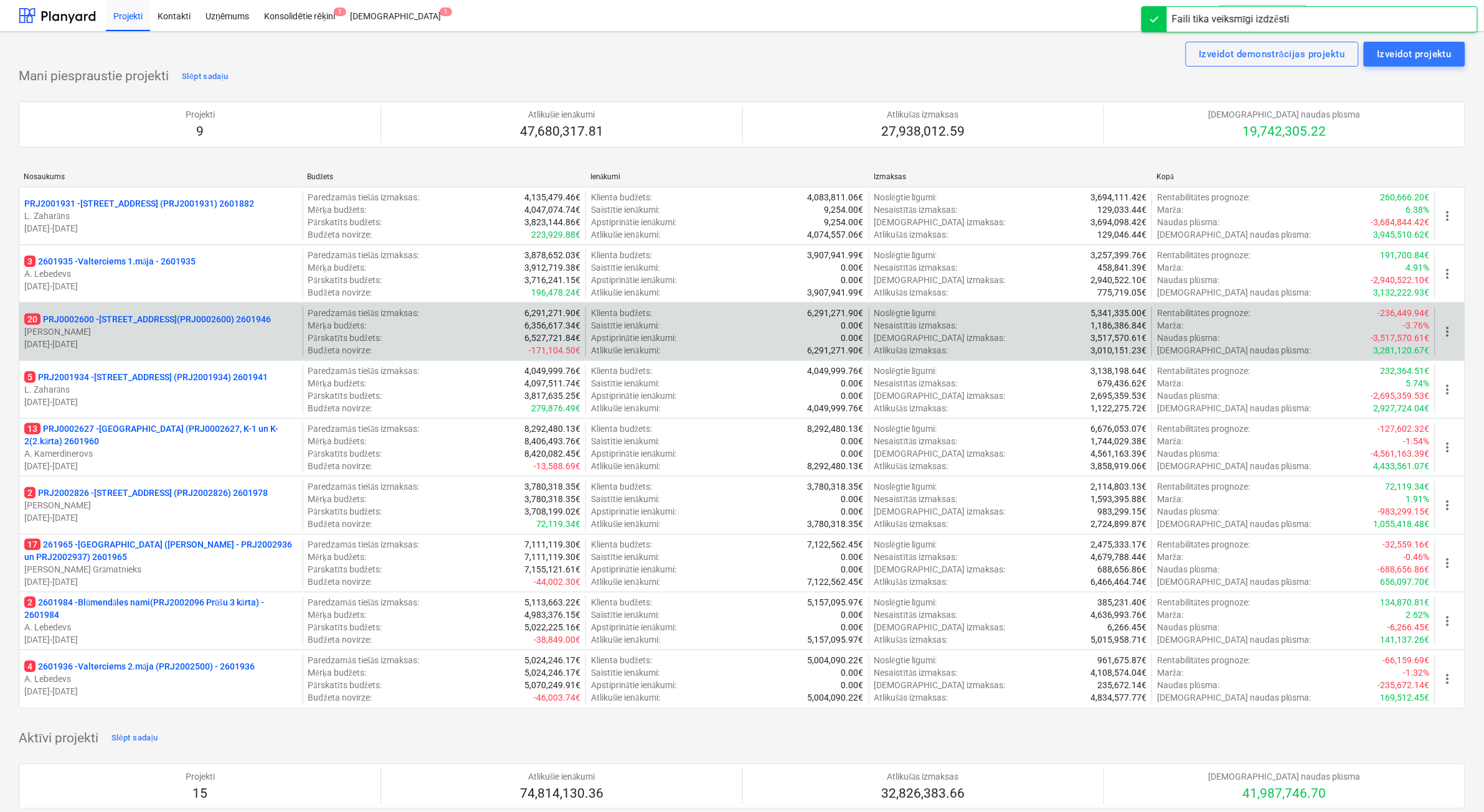
click at [114, 321] on p "20 PRJ0002600 - [STREET_ADDRESS](PRJ0002600) 2601946" at bounding box center [147, 319] width 247 height 12
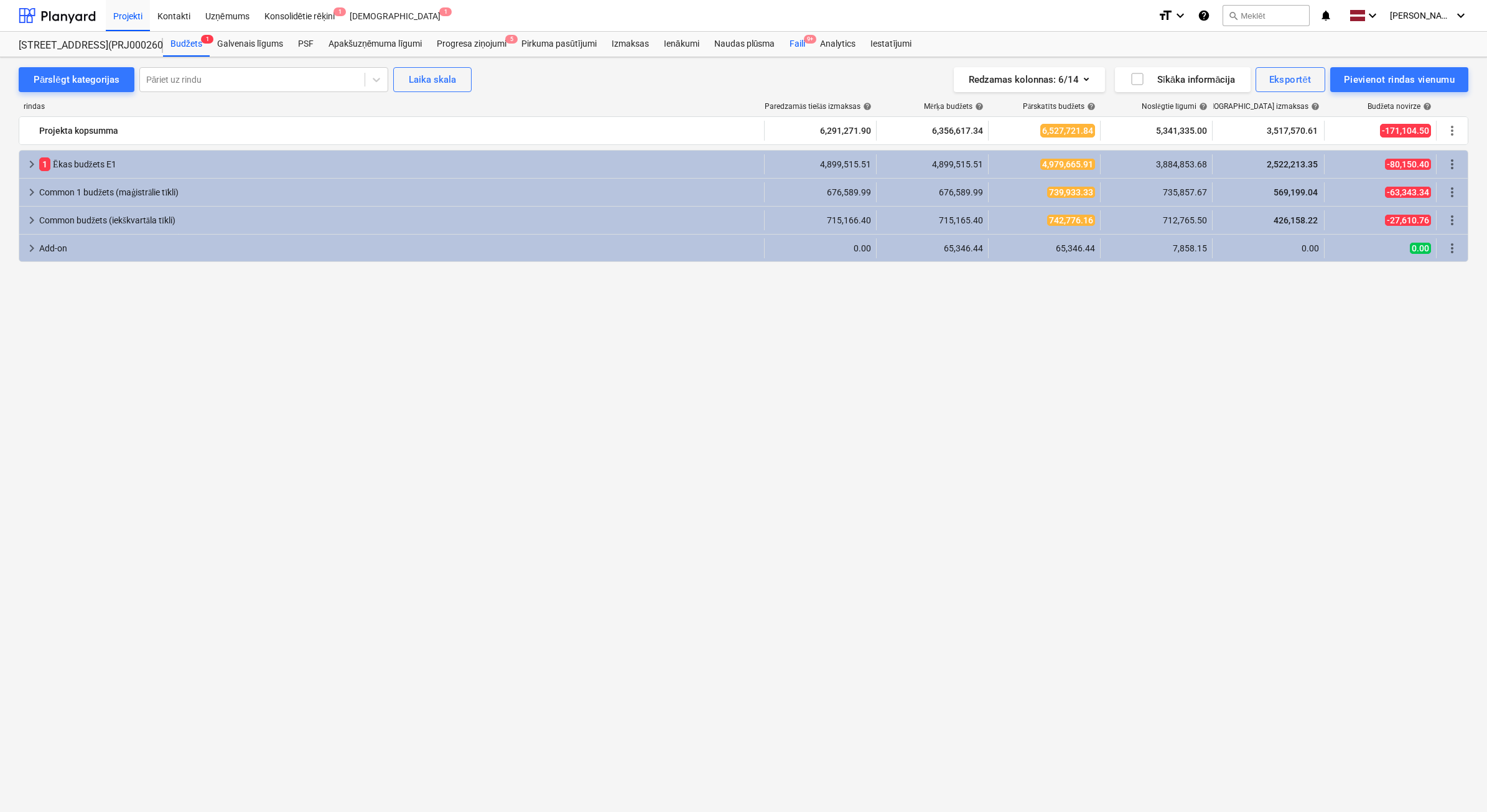
click at [792, 50] on div "Faili 9+" at bounding box center [798, 44] width 30 height 25
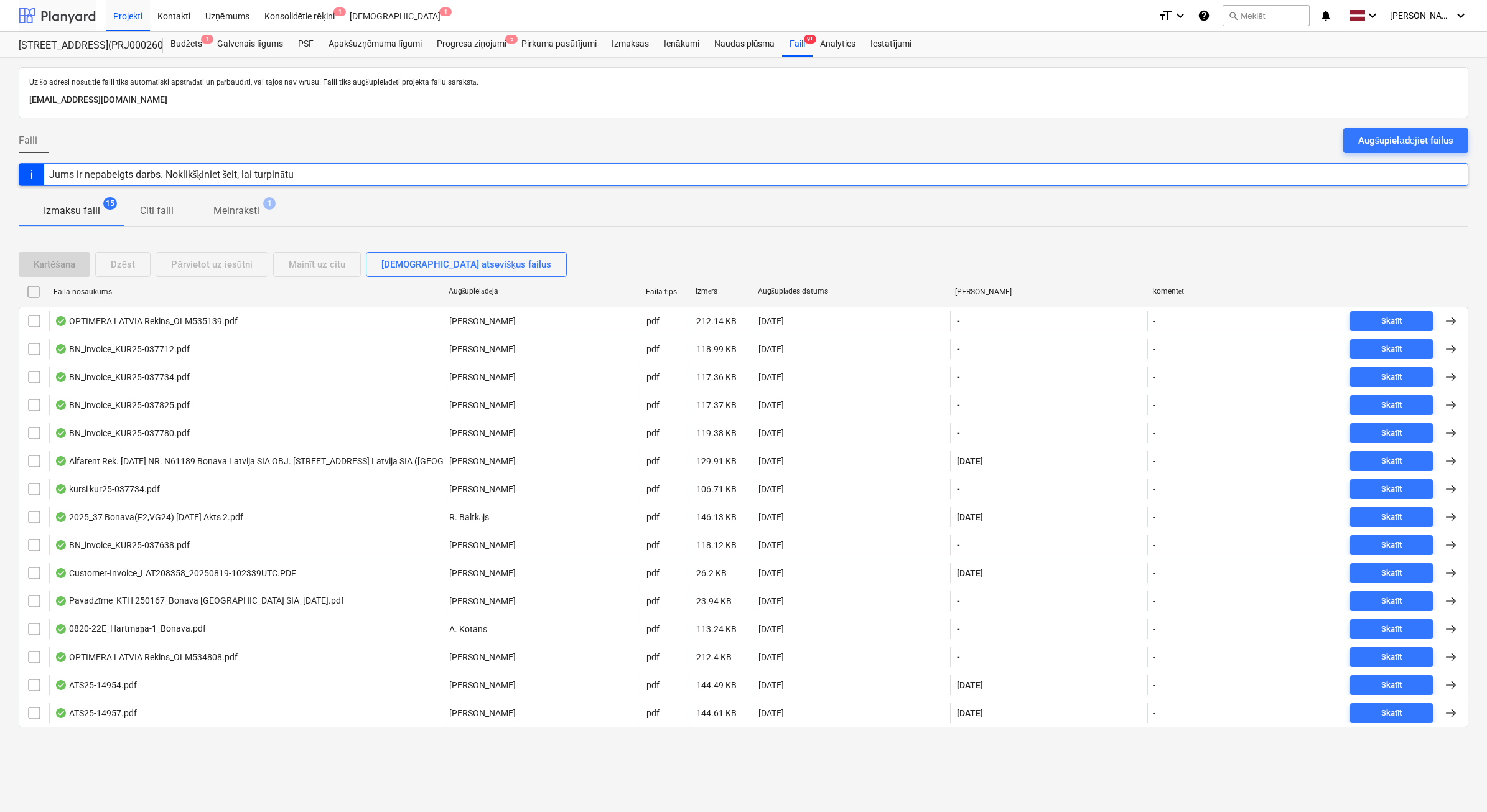
click at [54, 13] on div at bounding box center [57, 15] width 77 height 31
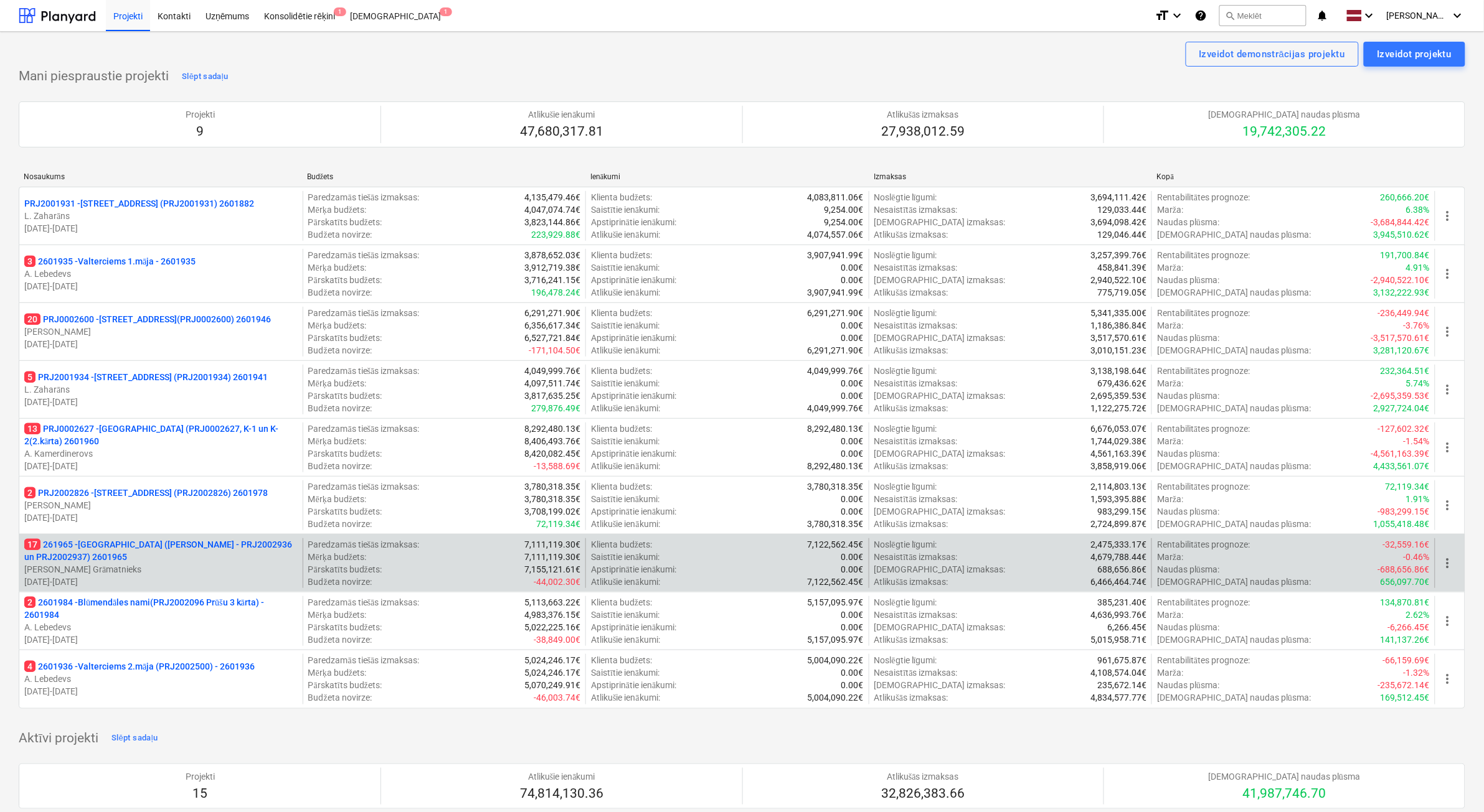
click at [187, 546] on p "17 261965 - [GEOGRAPHIC_DATA] ([PERSON_NAME] - PRJ2002936 un PRJ2002937) 2601965" at bounding box center [160, 550] width 273 height 25
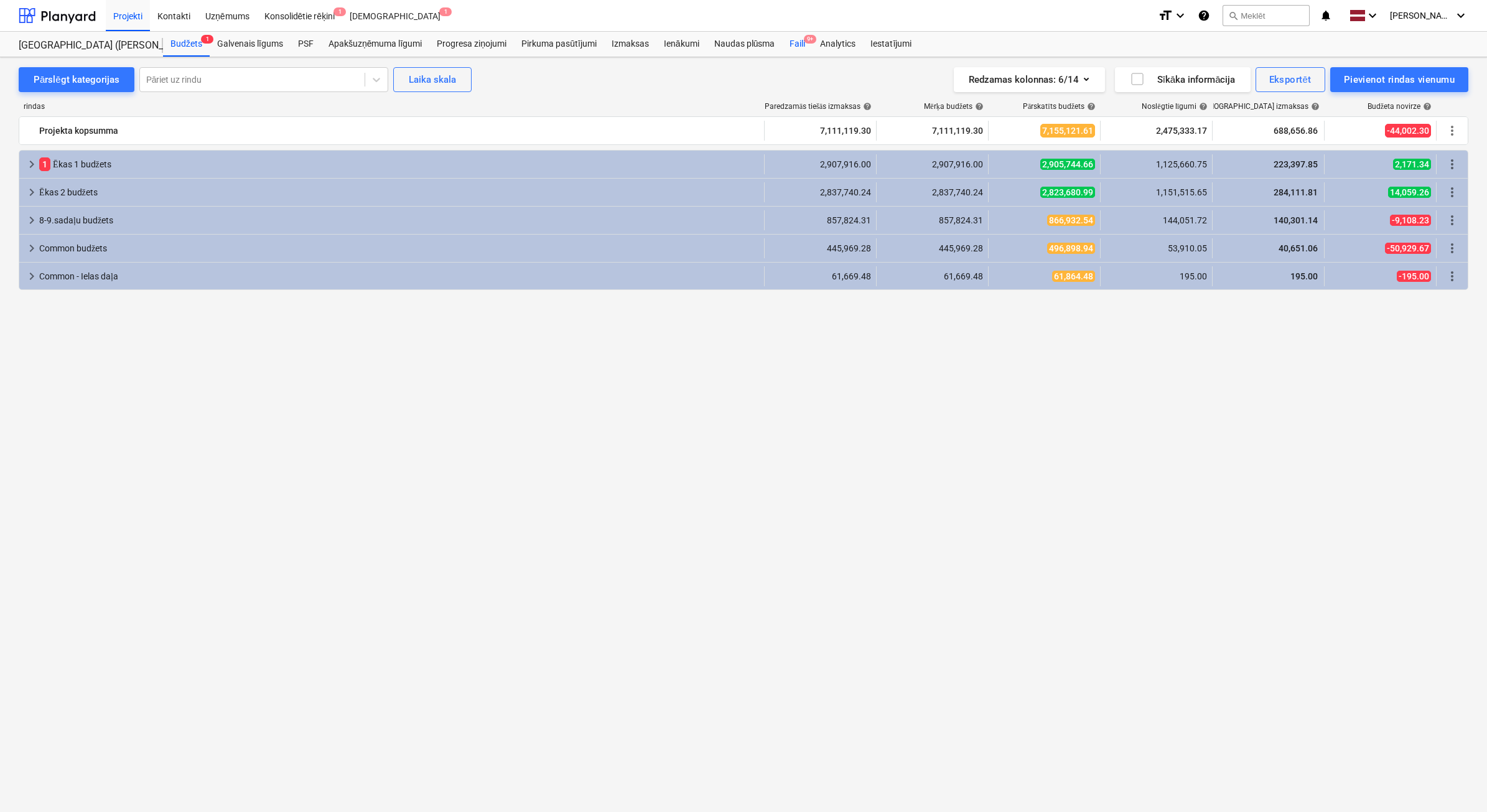
click at [803, 48] on div "Faili 9+" at bounding box center [798, 44] width 30 height 25
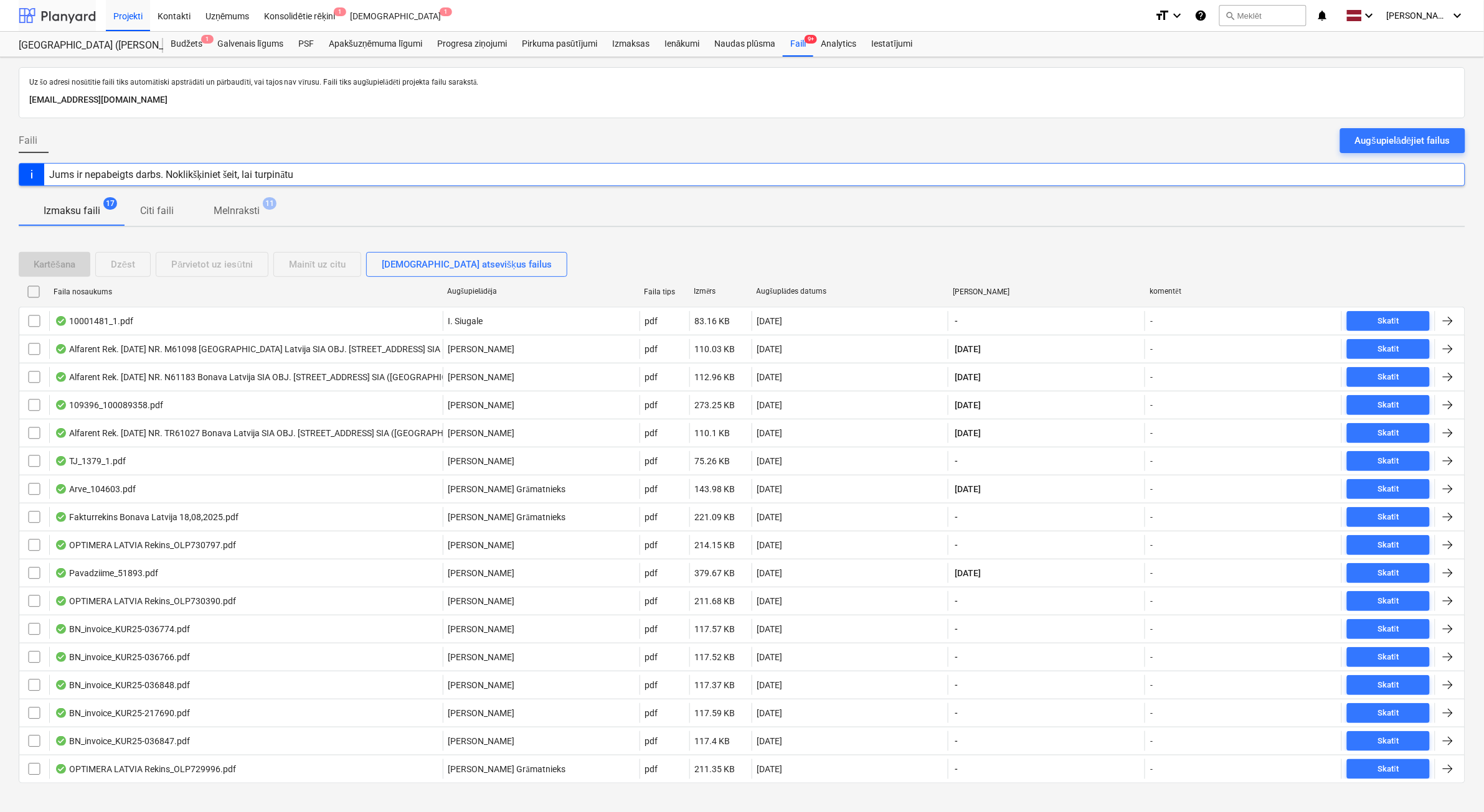
click at [74, 13] on div at bounding box center [57, 15] width 77 height 31
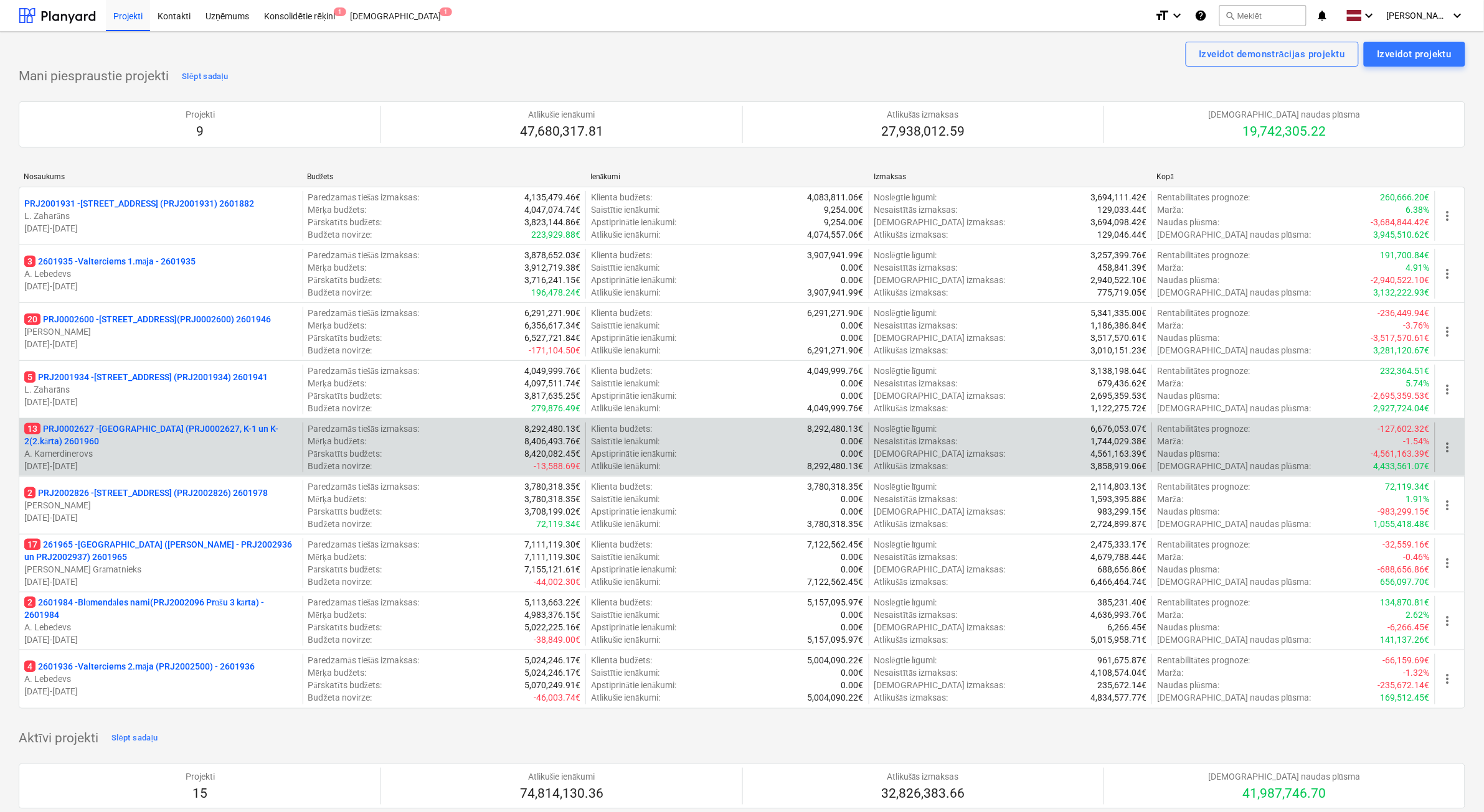
click at [213, 446] on p "13 PRJ0002627 - [GEOGRAPHIC_DATA] (PRJ0002627, K-1 un K-2(2.kārta) 2601960" at bounding box center [160, 435] width 273 height 25
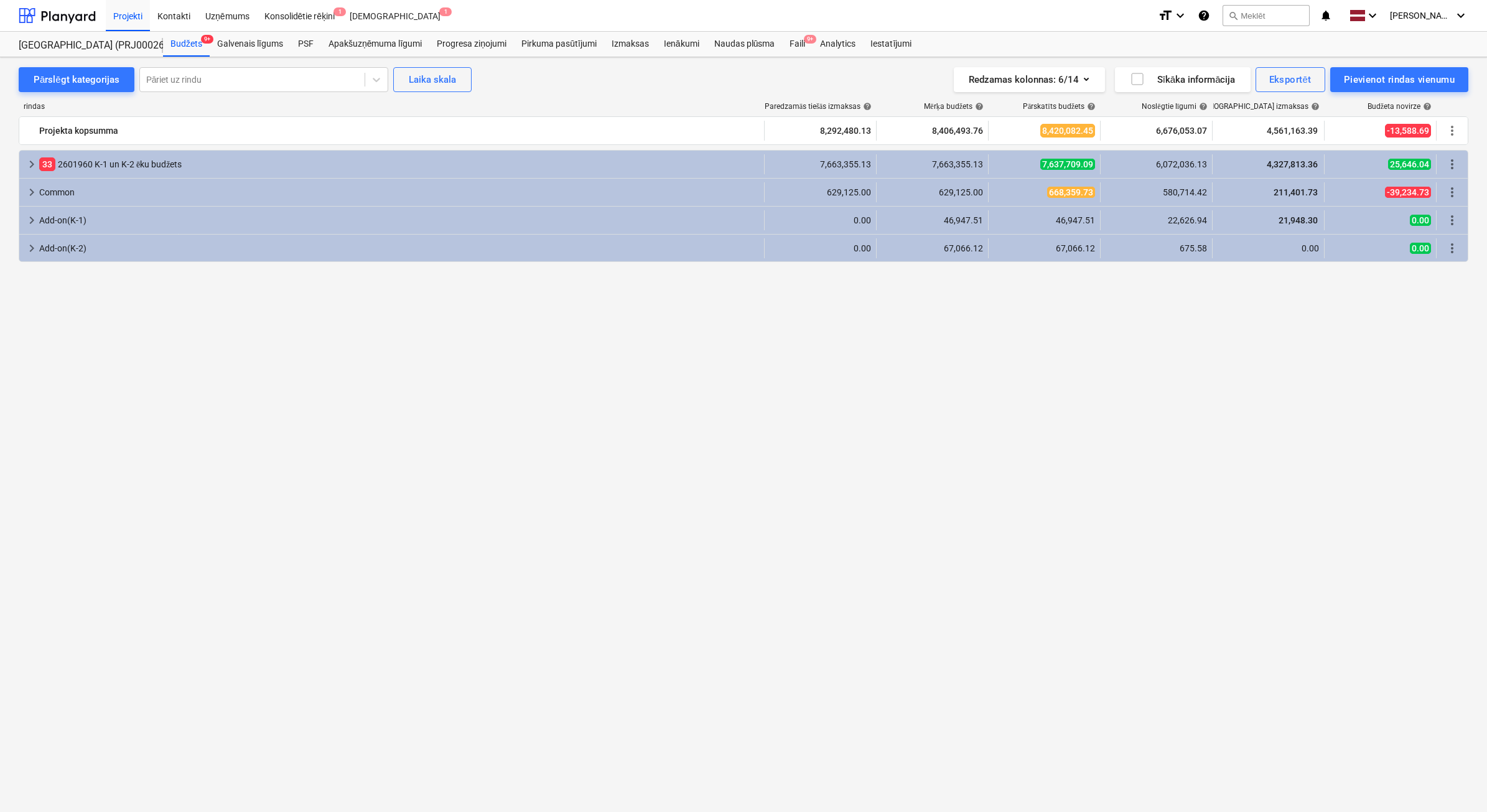
drag, startPoint x: 222, startPoint y: 302, endPoint x: 256, endPoint y: 287, distance: 37.2
drag, startPoint x: 256, startPoint y: 287, endPoint x: 149, endPoint y: 618, distance: 347.9
click at [148, 620] on div "keyboard_arrow_right 33 2601960 K-1 un K-2 ēku budžets 7,663,355.13 7,663,355.1…" at bounding box center [744, 458] width 1450 height 616
